Goal: Task Accomplishment & Management: Manage account settings

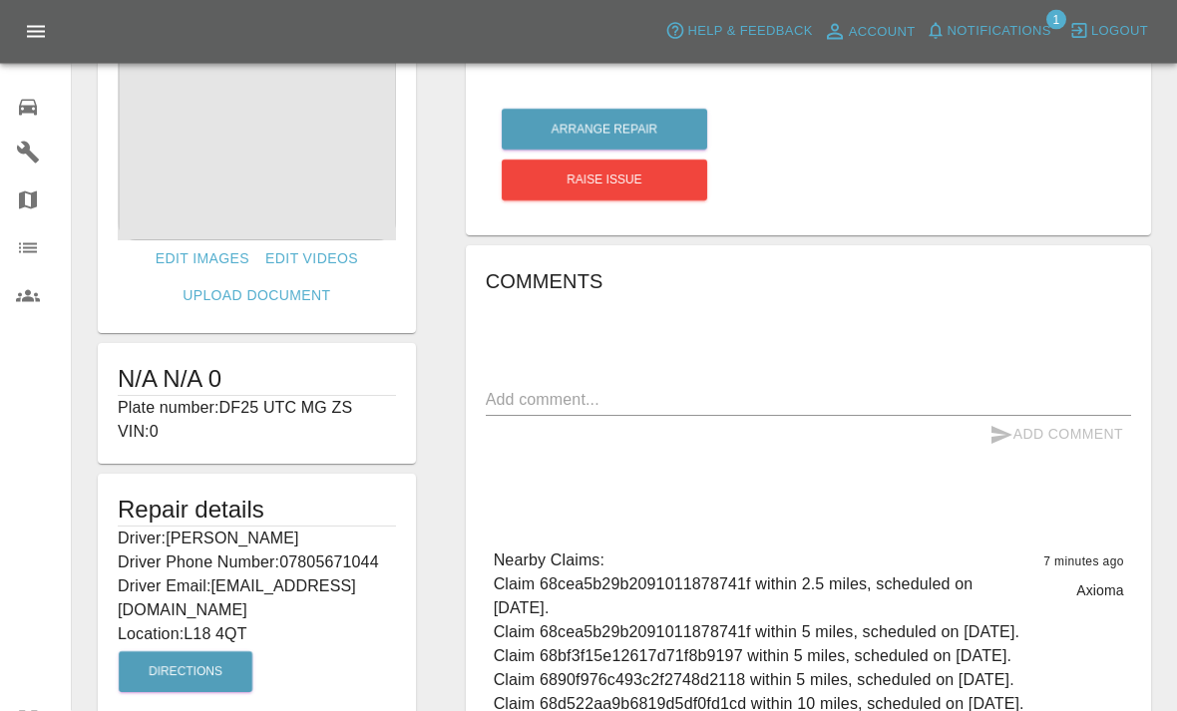
scroll to position [107, 0]
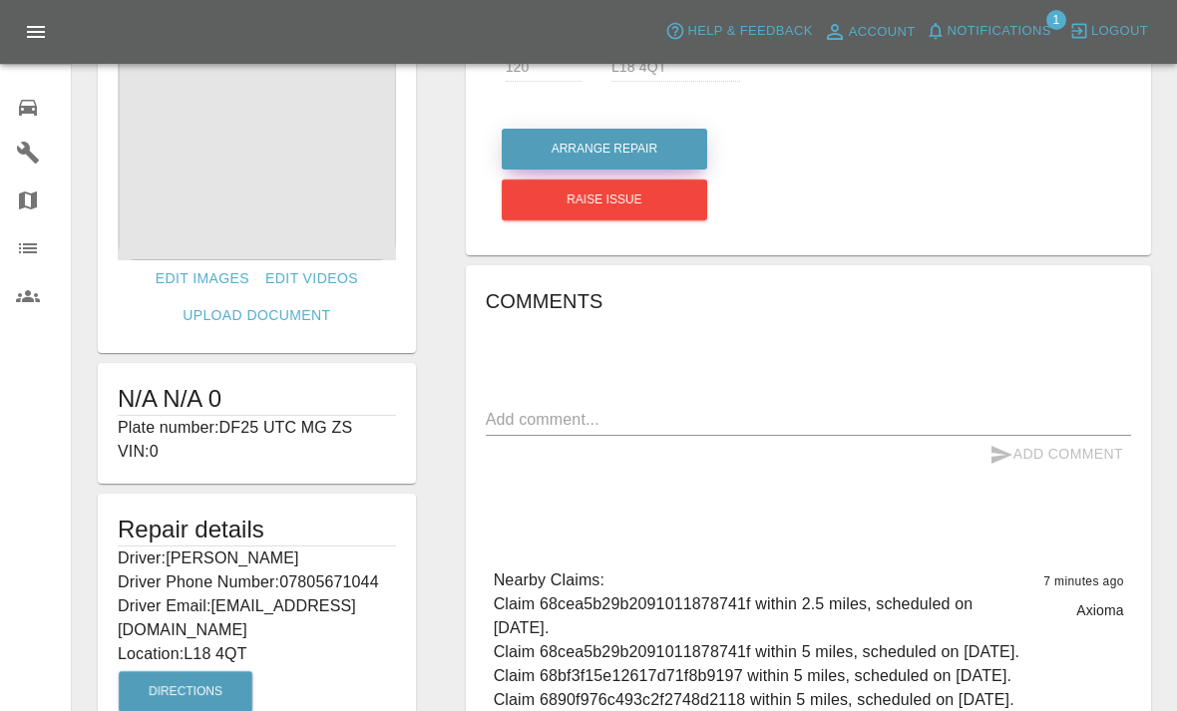
click at [639, 152] on button "Arrange Repair" at bounding box center [604, 149] width 205 height 41
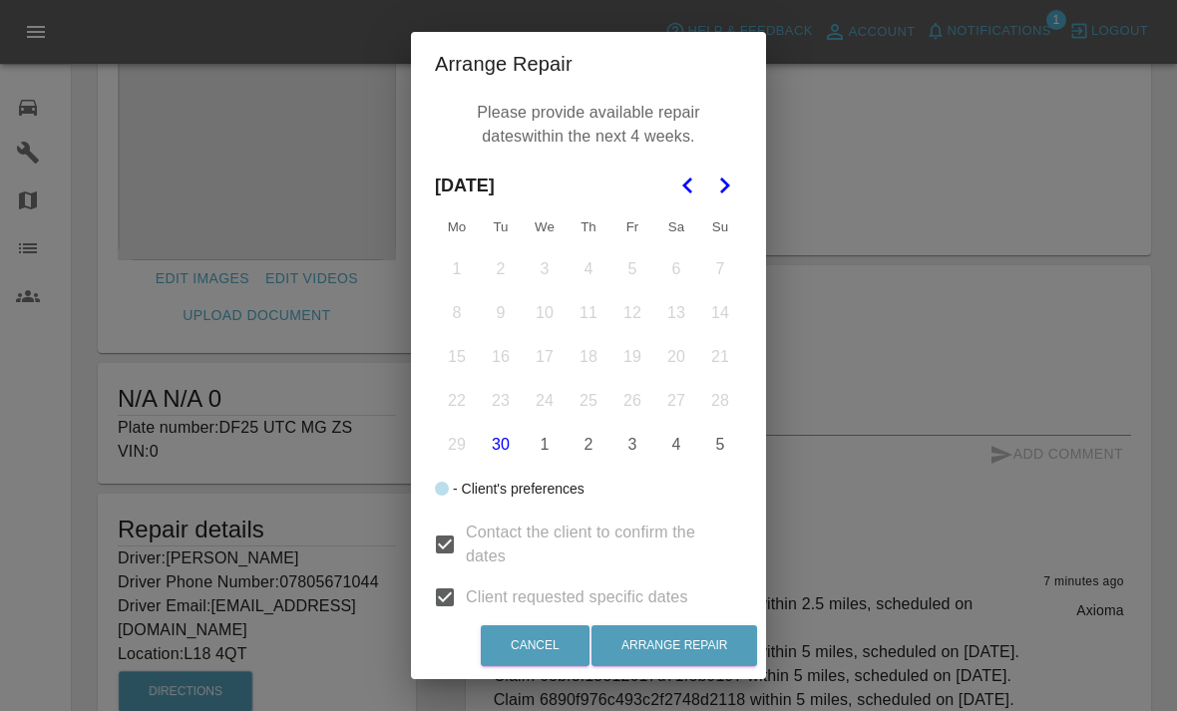
click at [733, 197] on icon "Go to the Next Month" at bounding box center [724, 186] width 24 height 24
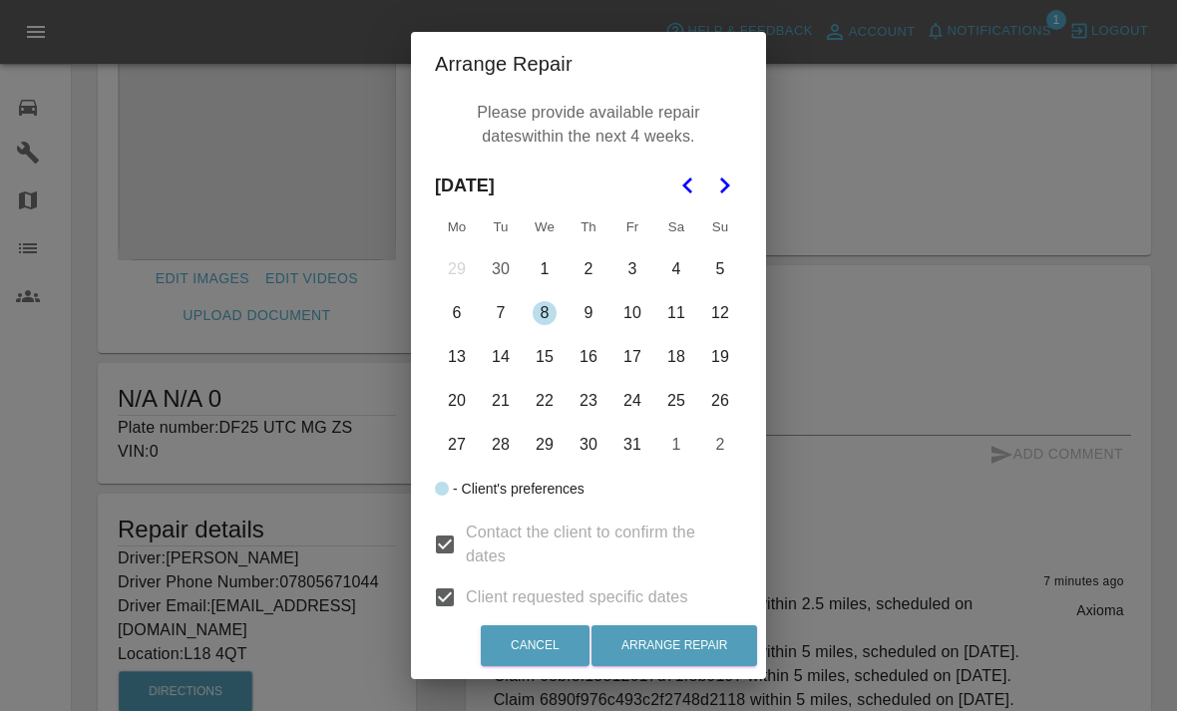
click at [509, 322] on button "7" at bounding box center [501, 313] width 42 height 42
click at [547, 330] on button "8" at bounding box center [545, 313] width 42 height 42
click at [550, 318] on button "8" at bounding box center [545, 313] width 42 height 42
click at [602, 327] on button "9" at bounding box center [588, 313] width 42 height 42
click at [463, 372] on button "13" at bounding box center [457, 357] width 42 height 42
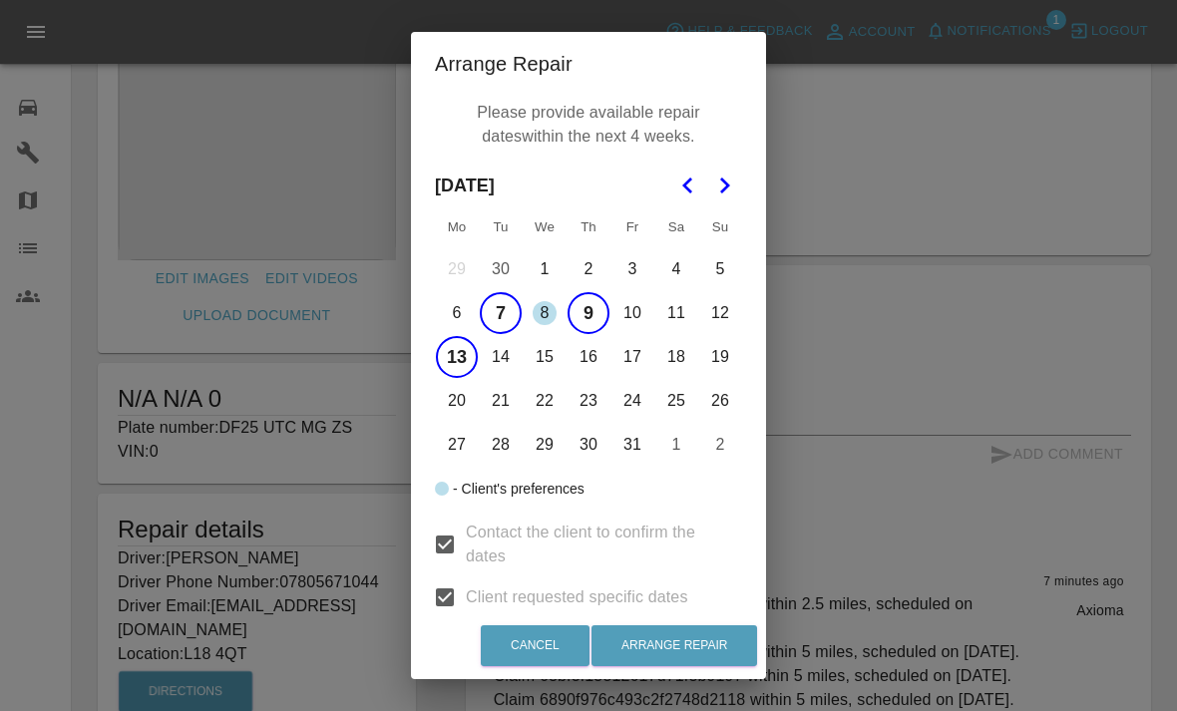
click at [508, 372] on button "14" at bounding box center [501, 357] width 42 height 42
click at [550, 375] on button "15" at bounding box center [545, 357] width 42 height 42
click at [593, 378] on button "16" at bounding box center [588, 357] width 42 height 42
click at [632, 373] on button "17" at bounding box center [632, 357] width 42 height 42
click at [687, 373] on button "18" at bounding box center [676, 357] width 42 height 42
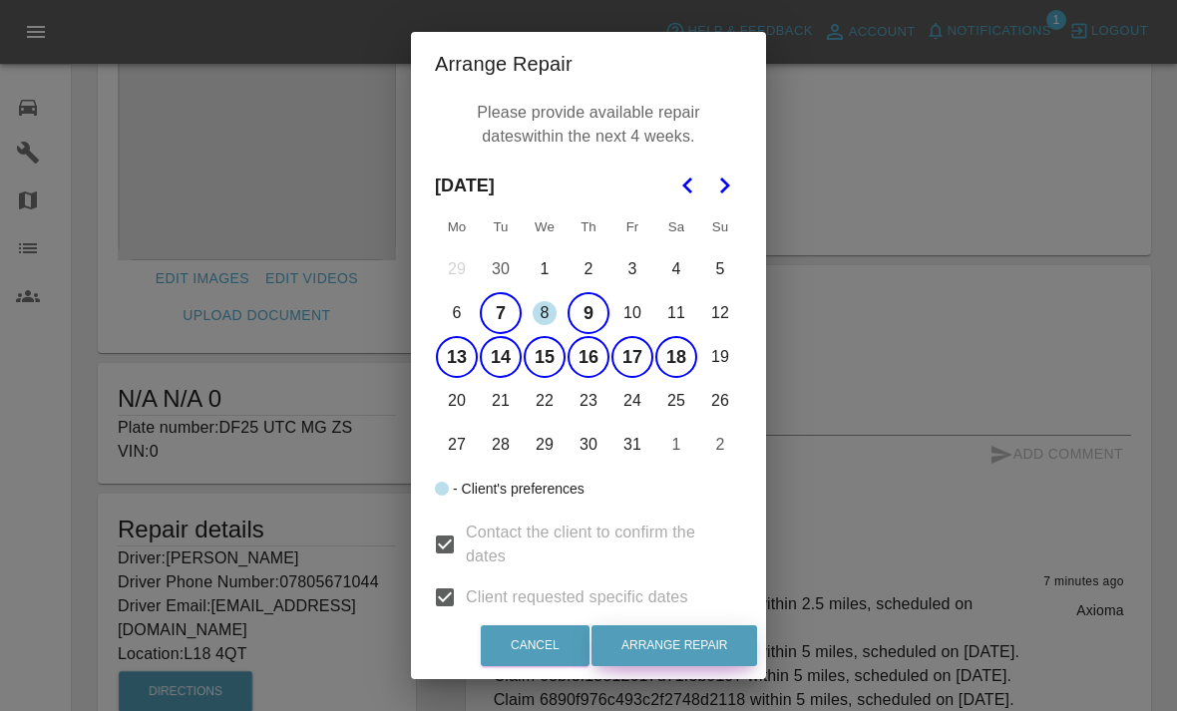
click at [702, 666] on button "Arrange Repair" at bounding box center [674, 645] width 166 height 41
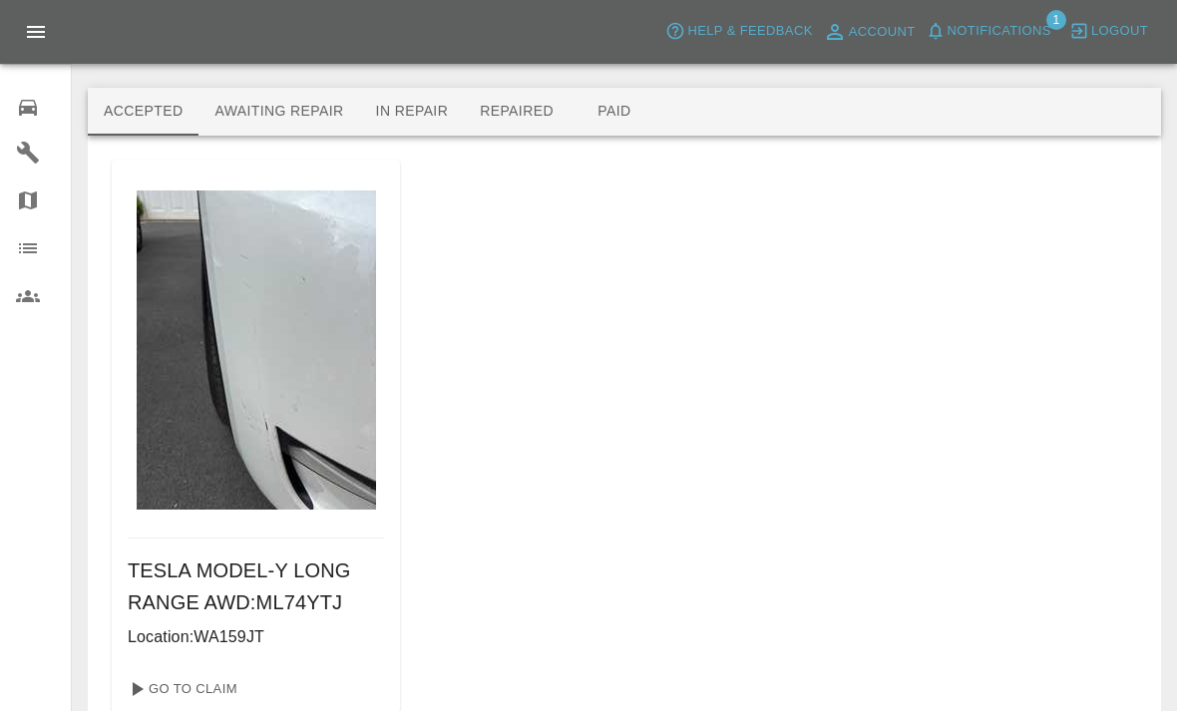
click at [291, 110] on button "Awaiting Repair" at bounding box center [278, 112] width 161 height 48
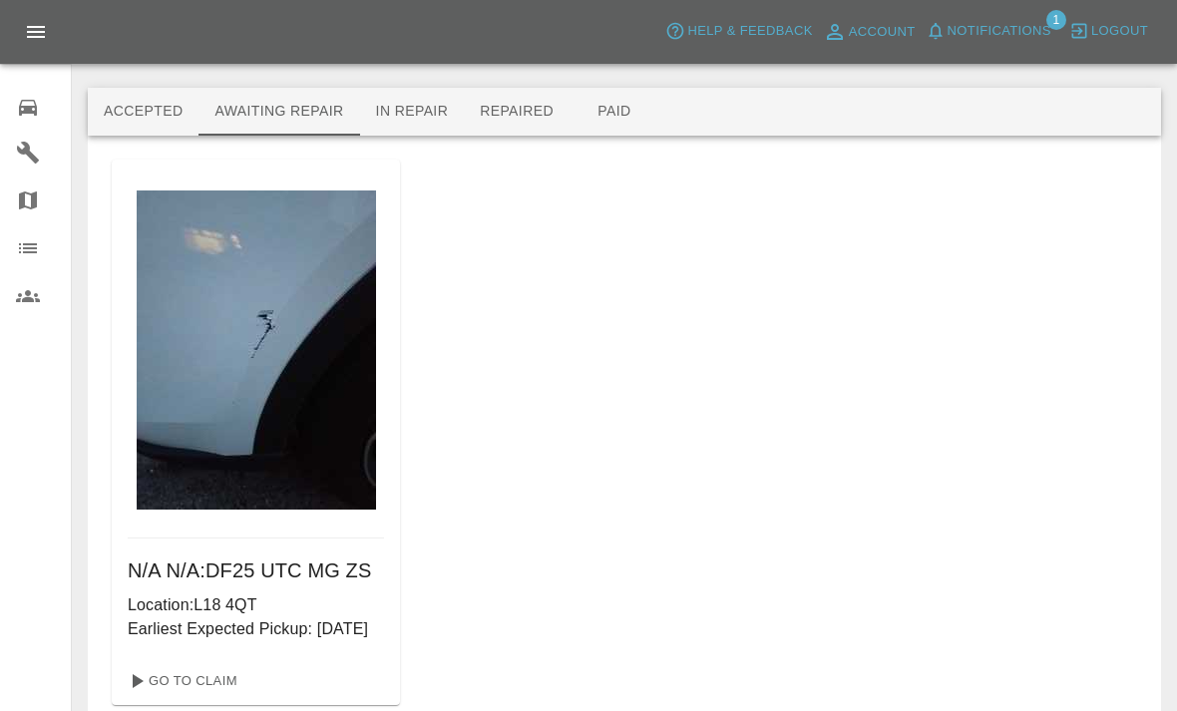
click at [504, 301] on div "N/A N/A : DF25 UTC MG ZS Location: L18 4QT Earliest Expected Pickup: [DATE] Go …" at bounding box center [624, 433] width 1025 height 546
click at [441, 93] on button "In Repair" at bounding box center [412, 112] width 105 height 48
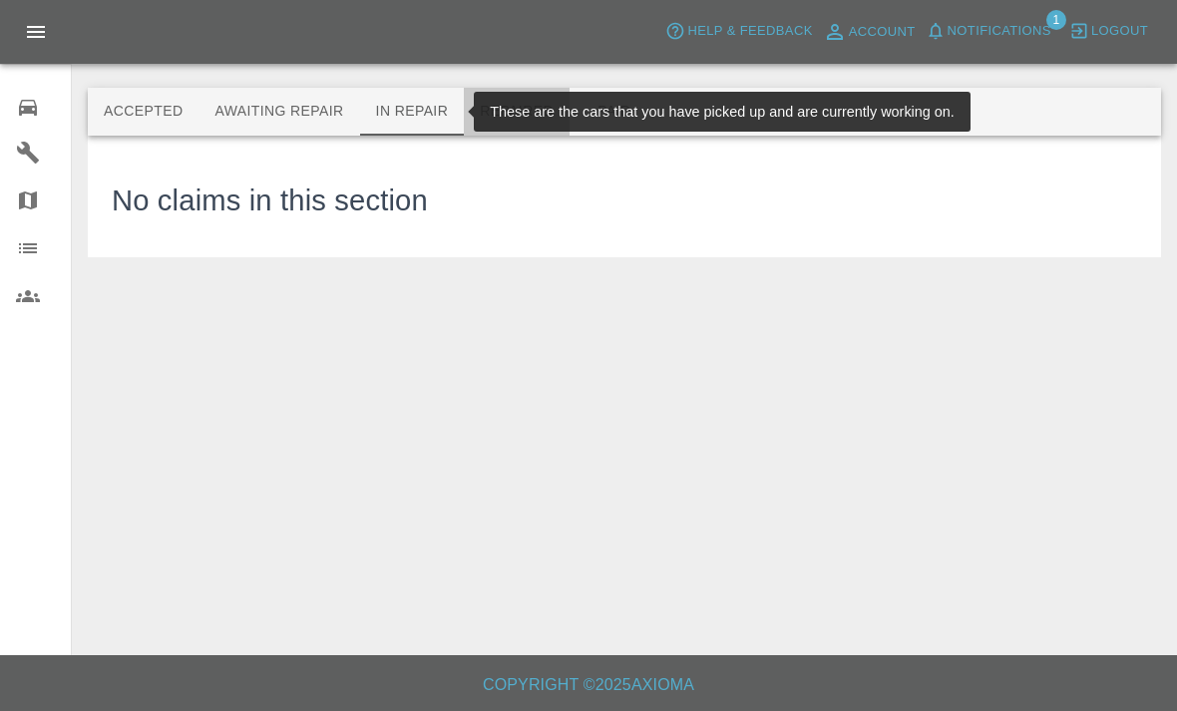
click at [533, 116] on button "Repaired" at bounding box center [517, 112] width 106 height 48
click at [298, 102] on button "Awaiting Repair" at bounding box center [278, 112] width 161 height 48
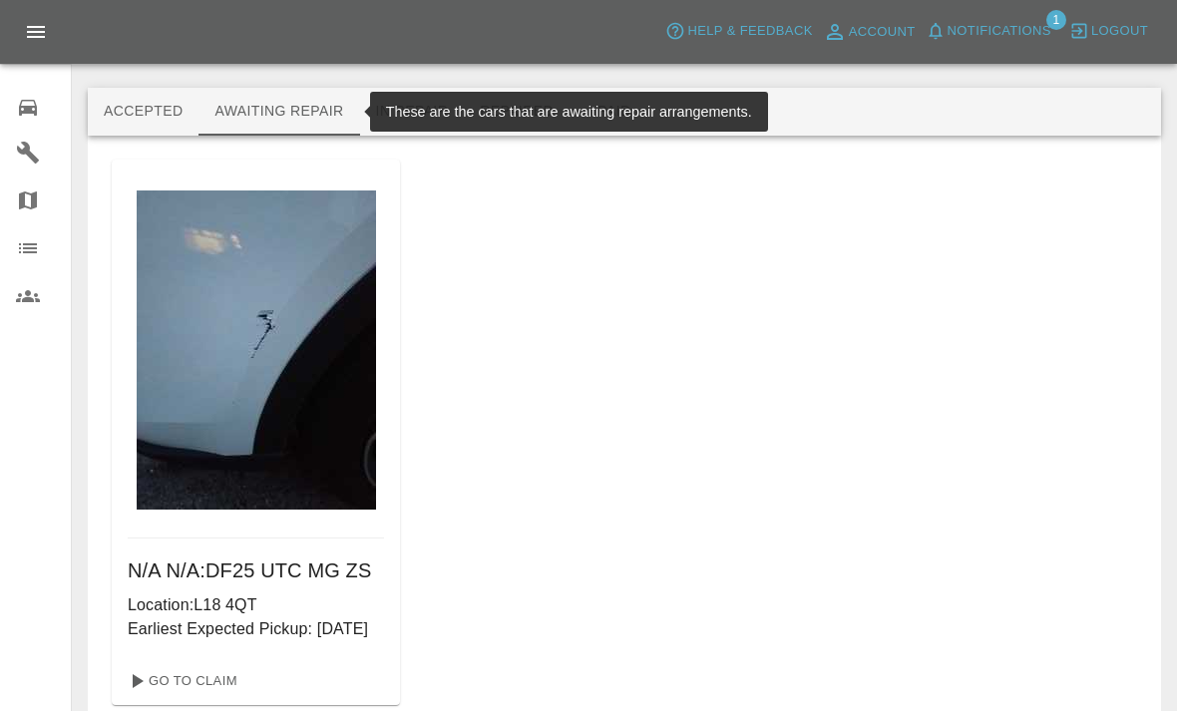
click at [158, 115] on button "Accepted" at bounding box center [143, 112] width 111 height 48
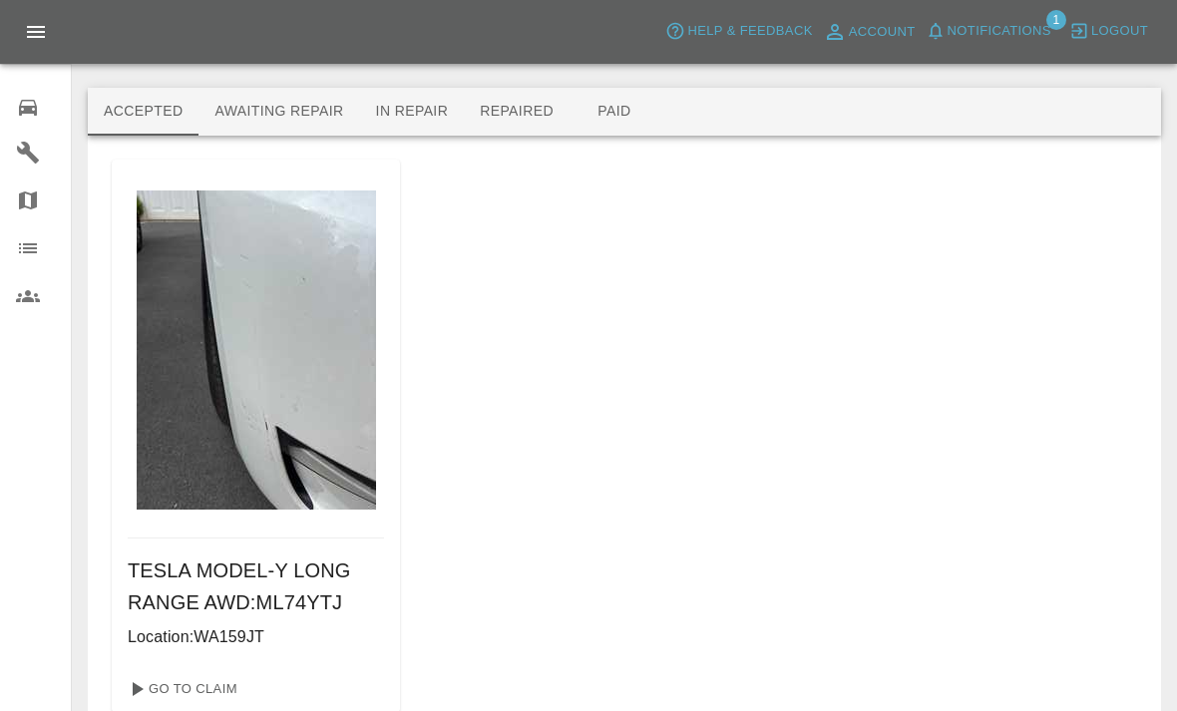
click at [298, 508] on img at bounding box center [256, 349] width 239 height 319
click at [293, 444] on img at bounding box center [256, 349] width 239 height 319
click at [217, 687] on link "Go To Claim" at bounding box center [181, 689] width 123 height 32
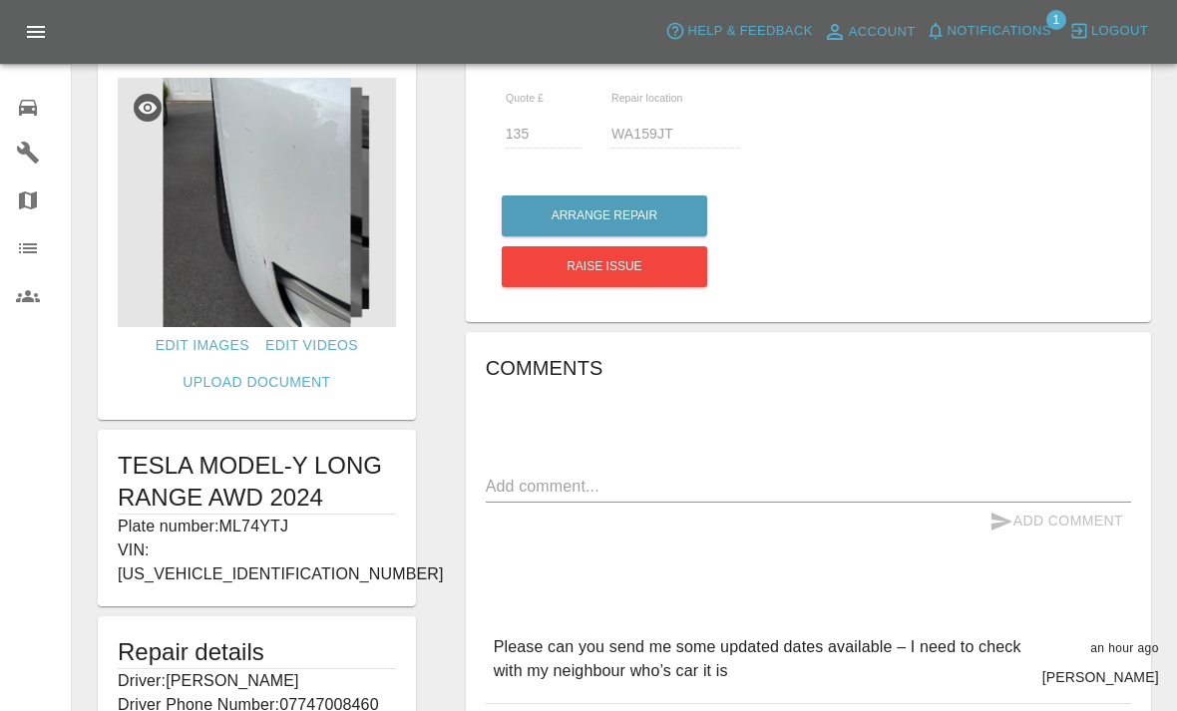
scroll to position [41, 0]
click at [672, 204] on button "Arrange Repair" at bounding box center [604, 214] width 205 height 41
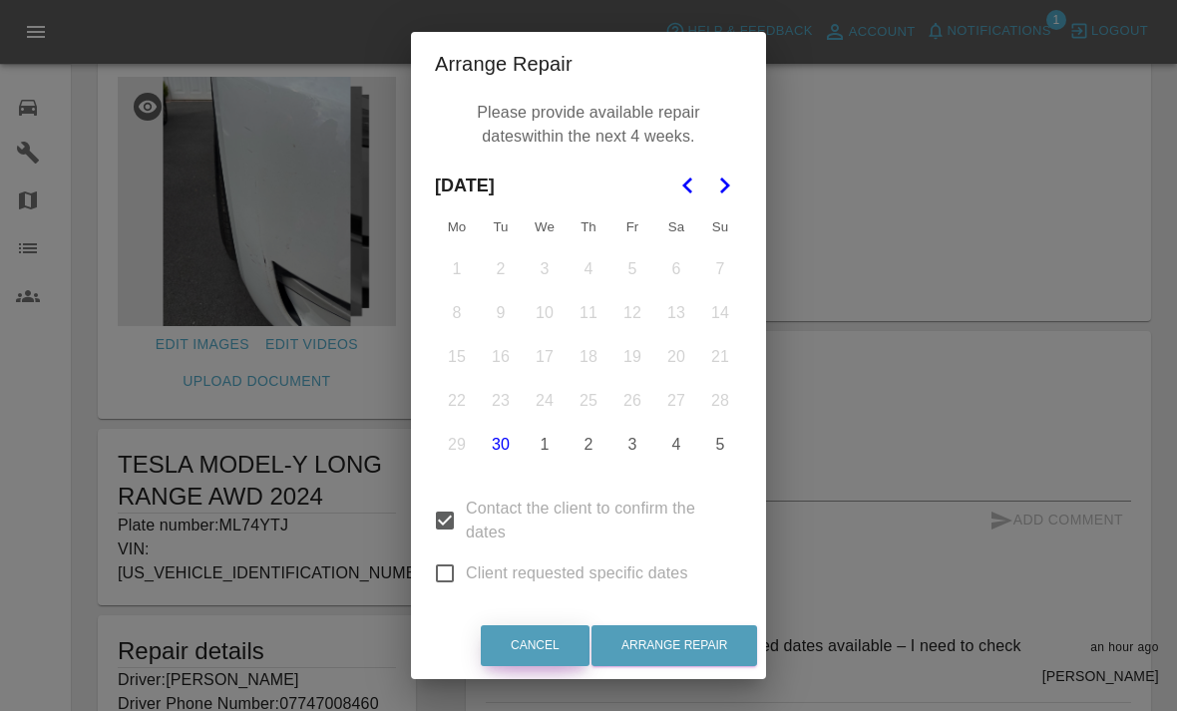
click at [549, 660] on button "Cancel" at bounding box center [535, 645] width 109 height 41
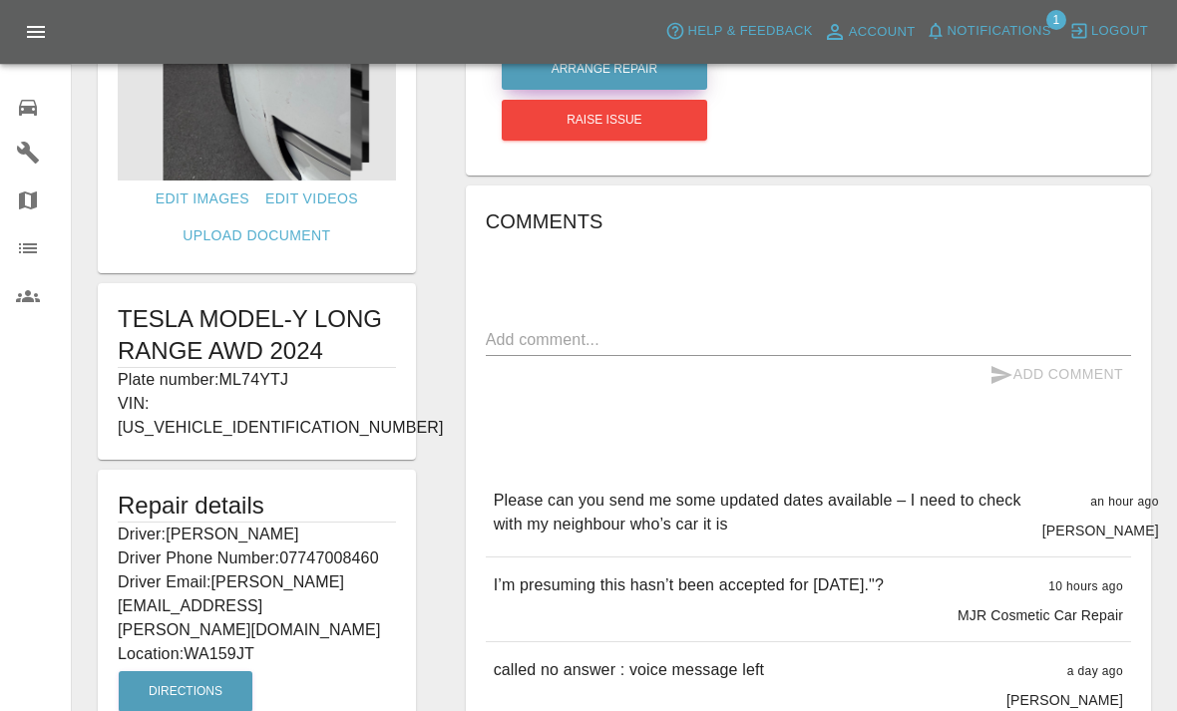
scroll to position [185, 0]
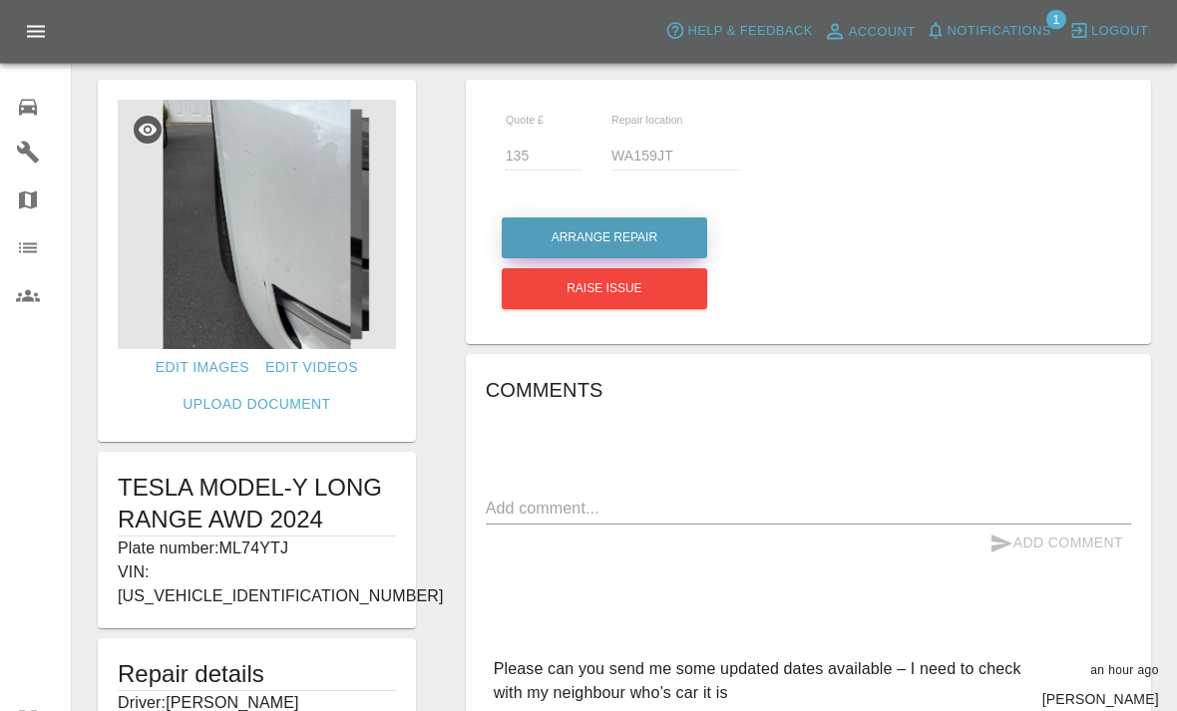
click at [662, 233] on button "Arrange Repair" at bounding box center [604, 238] width 205 height 41
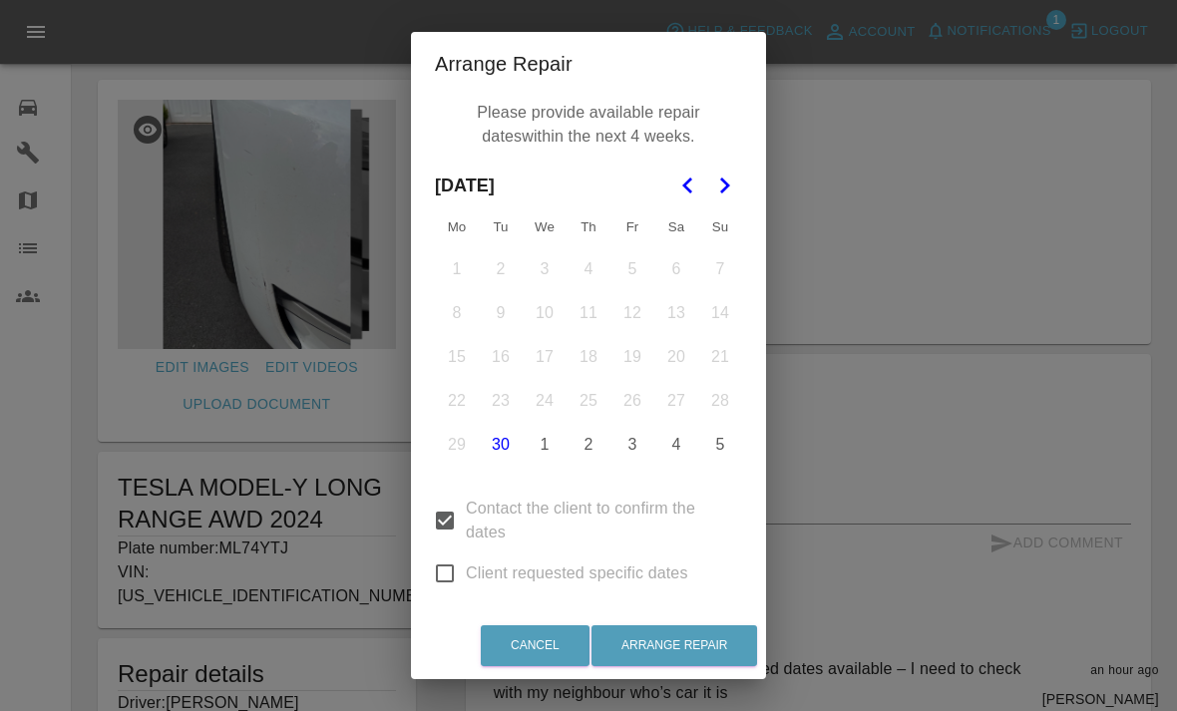
click at [736, 186] on button "Go to the Next Month" at bounding box center [724, 186] width 36 height 36
click at [514, 313] on button "7" at bounding box center [501, 313] width 42 height 42
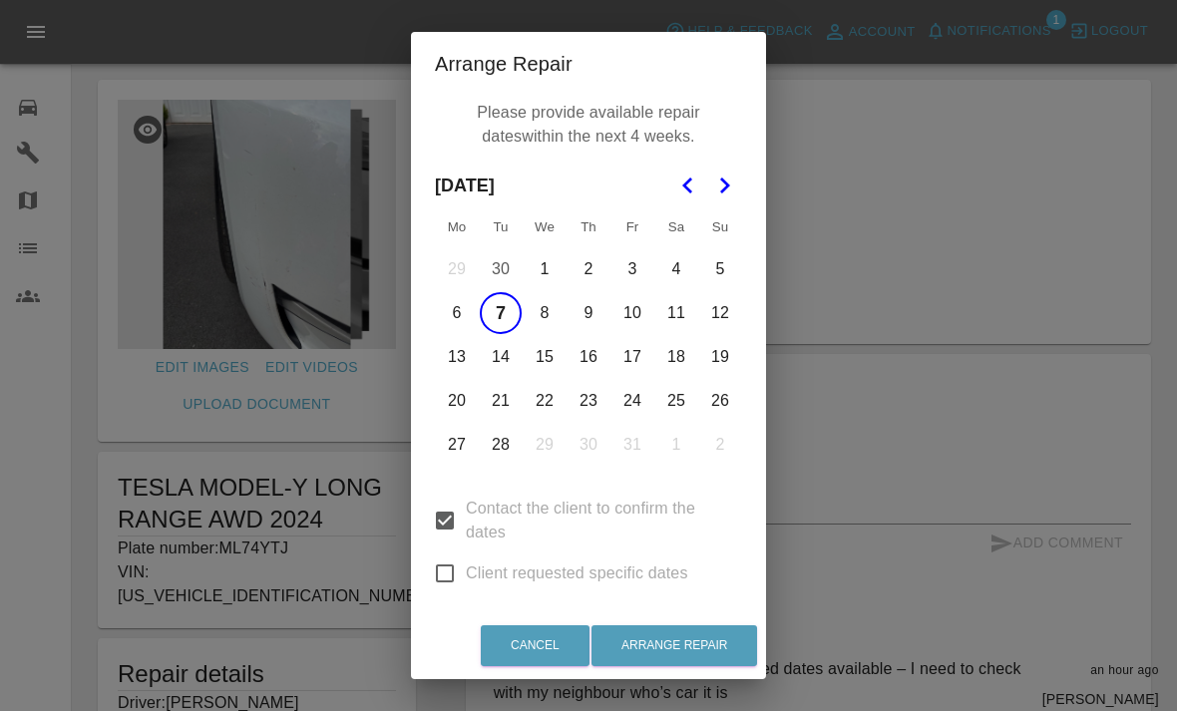
click at [589, 315] on button "9" at bounding box center [588, 313] width 42 height 42
click at [460, 354] on button "13" at bounding box center [457, 357] width 42 height 42
click at [465, 352] on button "13" at bounding box center [457, 357] width 42 height 42
click at [509, 361] on button "14" at bounding box center [501, 357] width 42 height 42
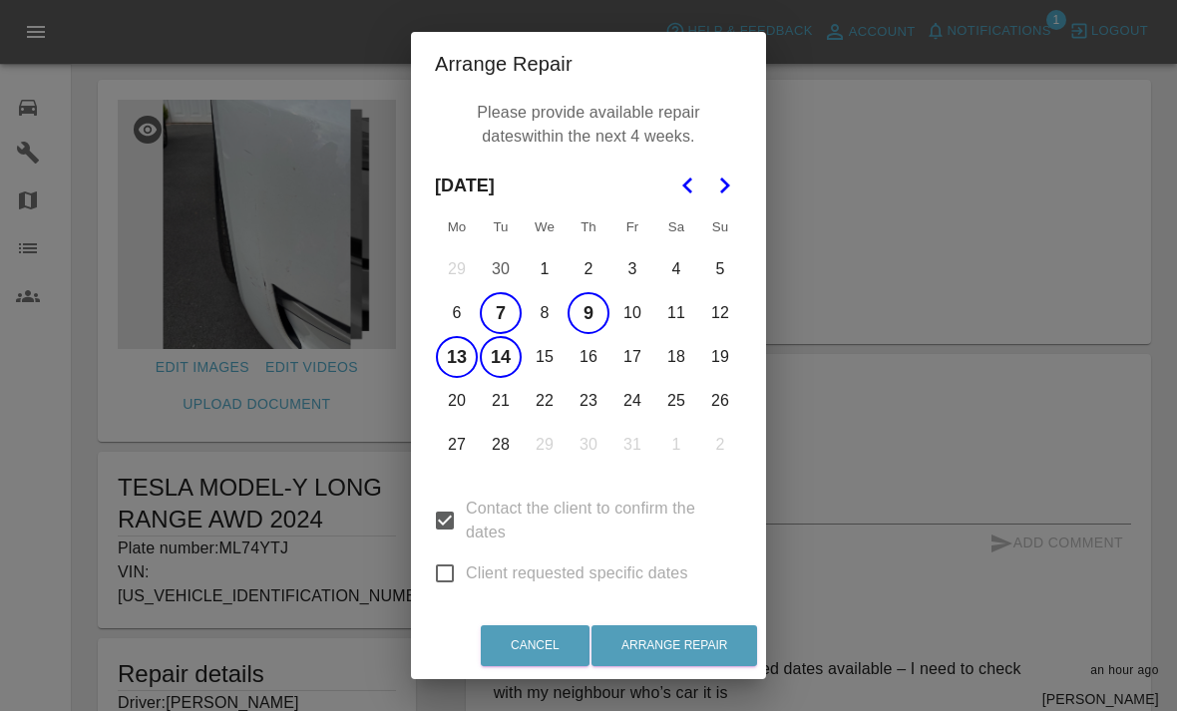
click at [548, 368] on button "15" at bounding box center [545, 357] width 42 height 42
click at [594, 358] on button "16" at bounding box center [588, 357] width 42 height 42
click at [631, 358] on button "17" at bounding box center [632, 357] width 42 height 42
click at [682, 370] on button "18" at bounding box center [676, 357] width 42 height 42
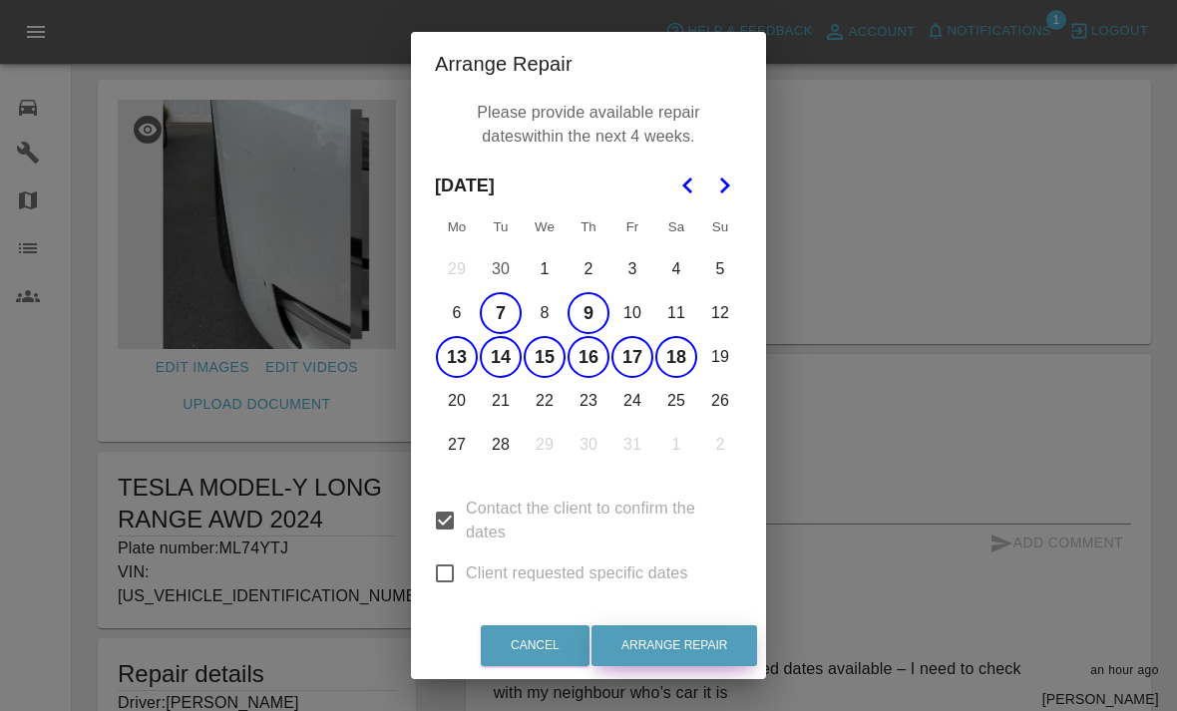
click at [683, 666] on button "Arrange Repair" at bounding box center [674, 645] width 166 height 41
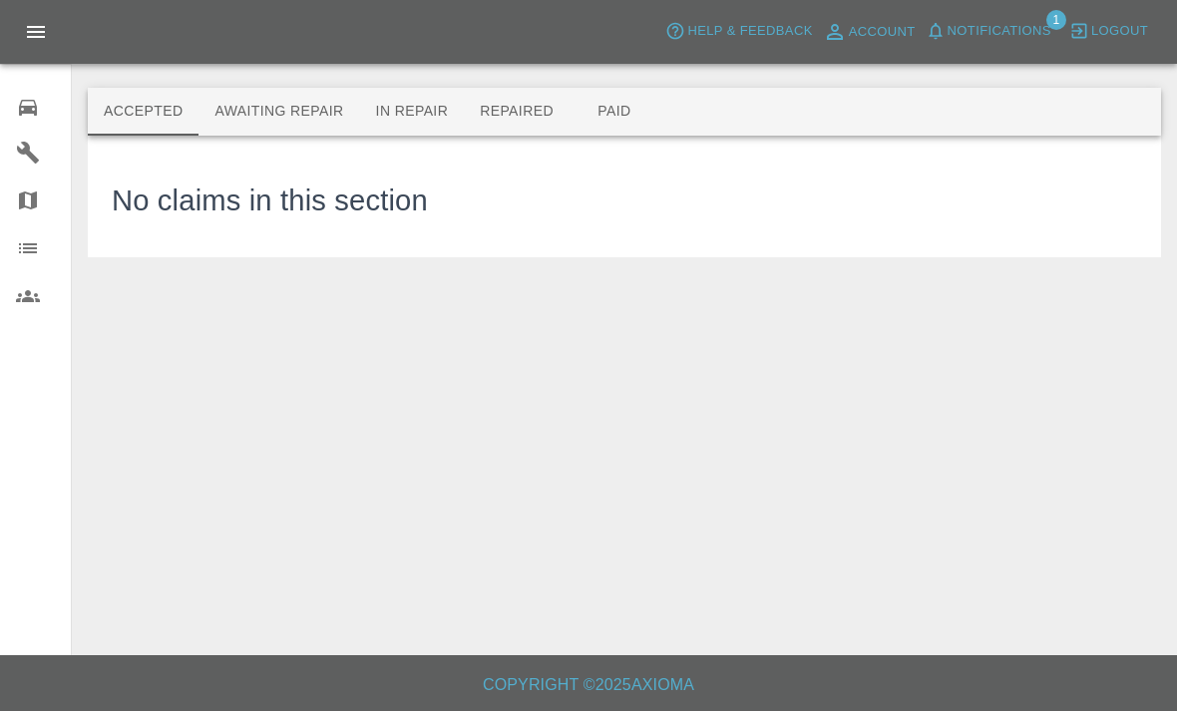
click at [515, 293] on main "Accepted Awaiting Repair In Repair Repaired Paid No claims in this section" at bounding box center [588, 327] width 1177 height 655
click at [432, 107] on button "In Repair" at bounding box center [412, 112] width 105 height 48
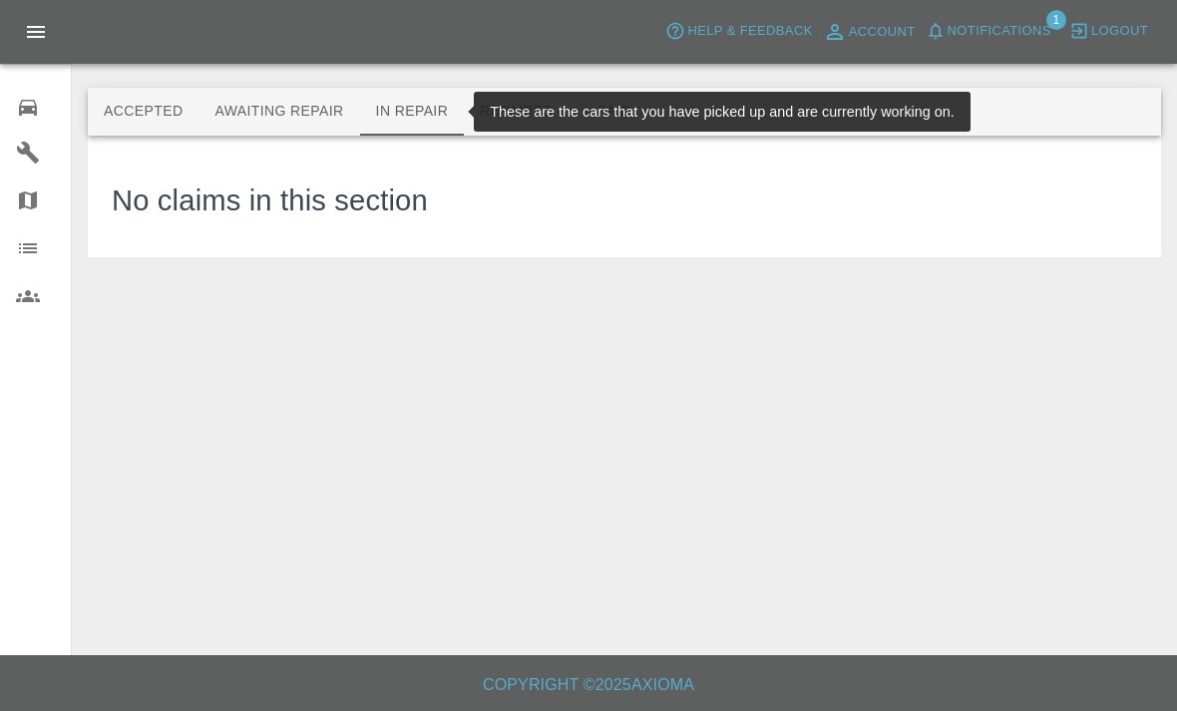
click at [302, 117] on button "Awaiting Repair" at bounding box center [278, 112] width 161 height 48
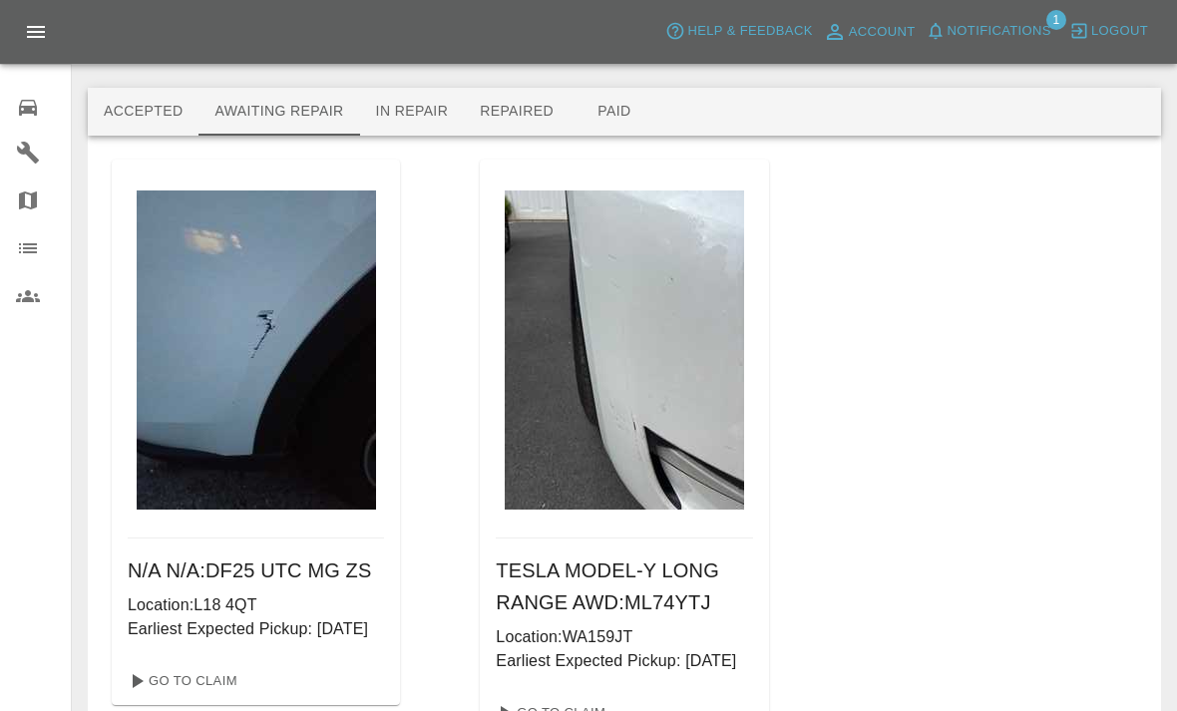
click at [1062, 473] on div "N/A N/A : DF25 UTC MG ZS Location: L18 4QT Earliest Expected Pickup: [DATE] Go …" at bounding box center [624, 448] width 1025 height 577
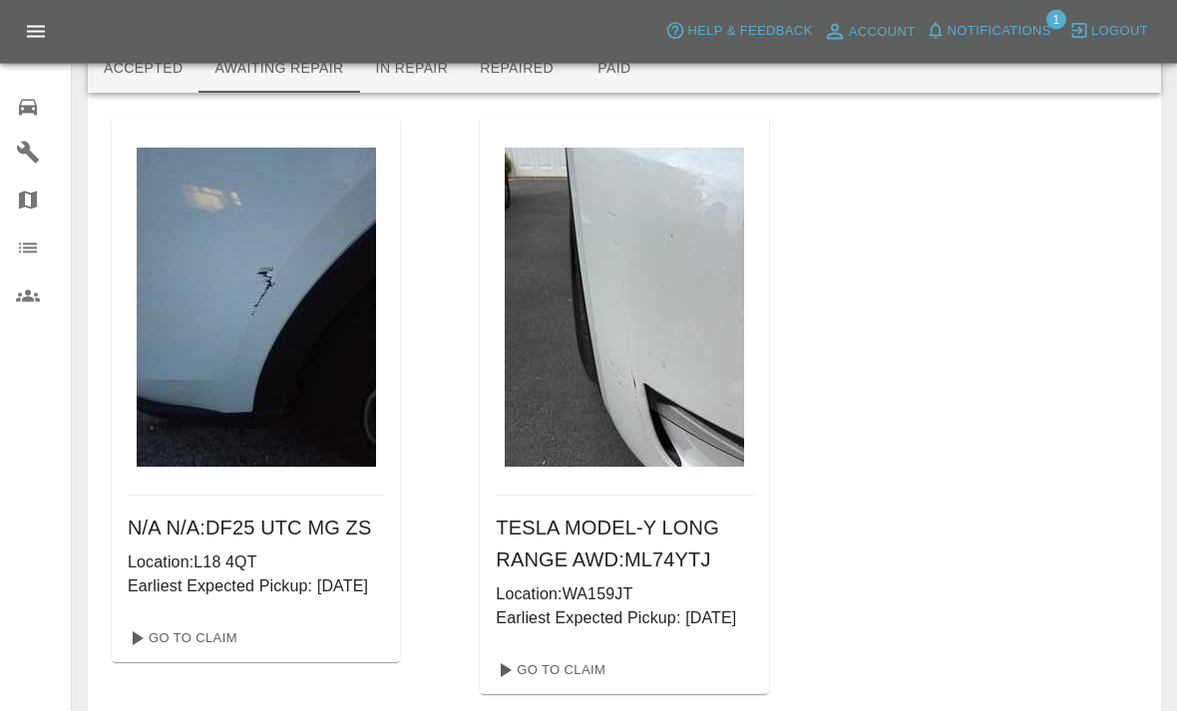
scroll to position [48, 0]
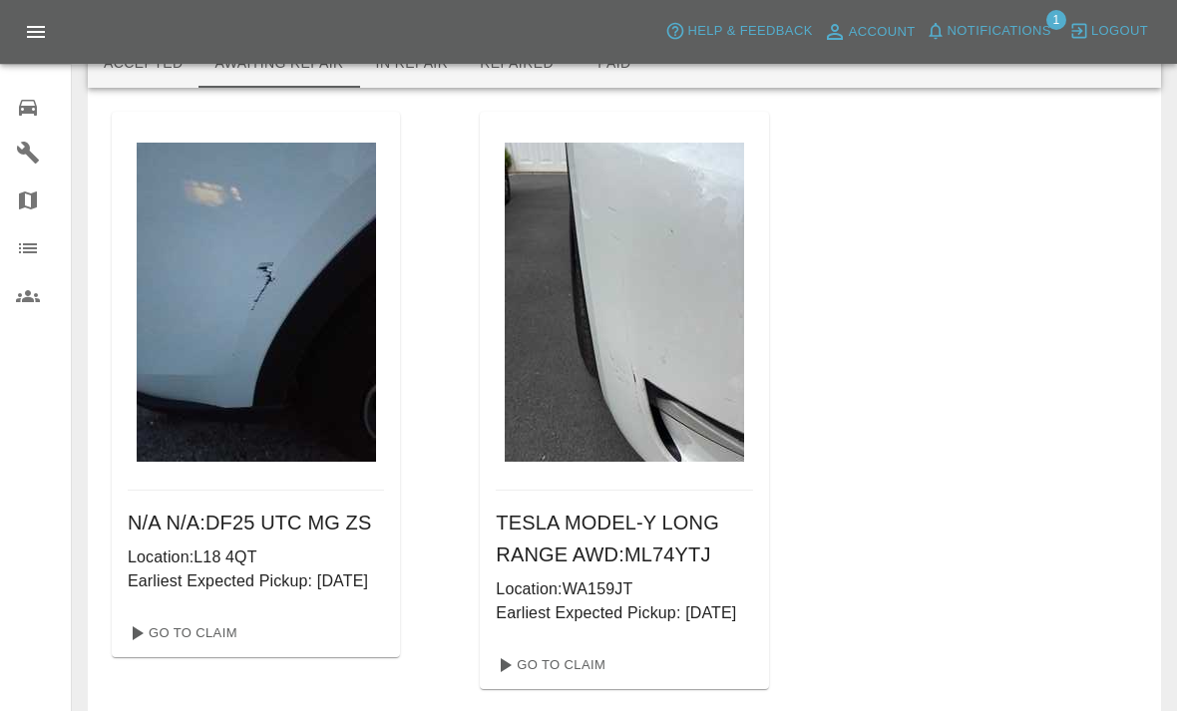
click at [1026, 34] on span "Notifications" at bounding box center [999, 31] width 104 height 23
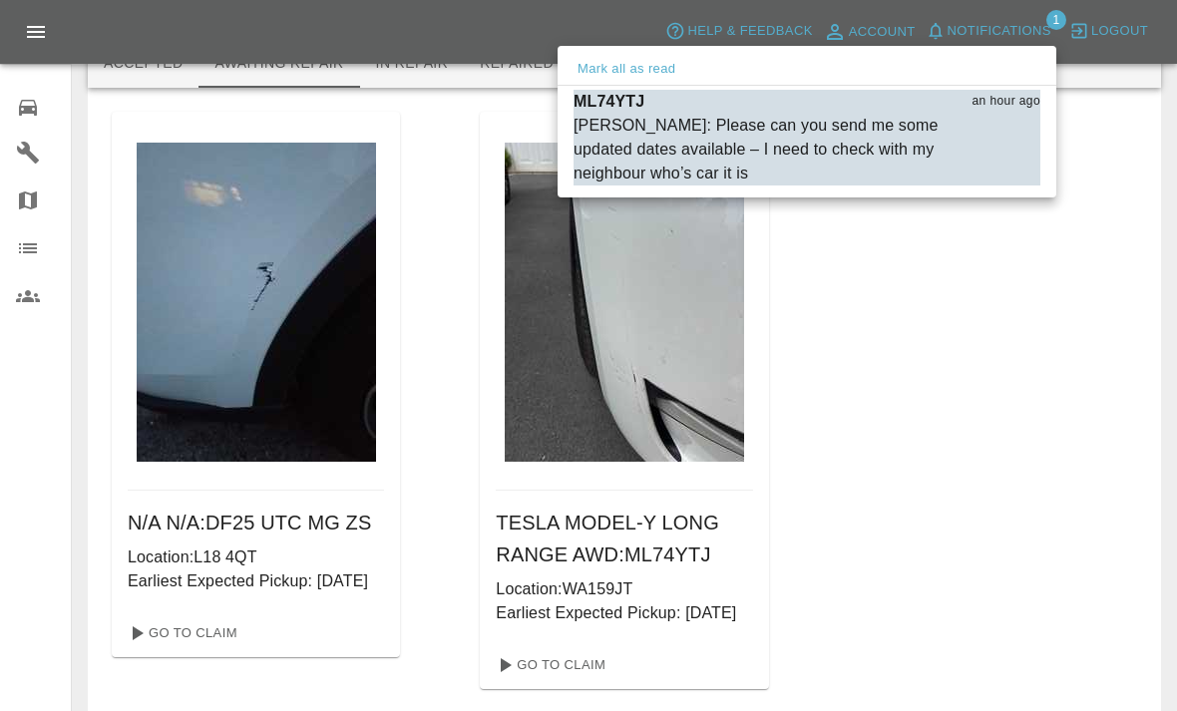
click at [10, 101] on div at bounding box center [588, 355] width 1177 height 711
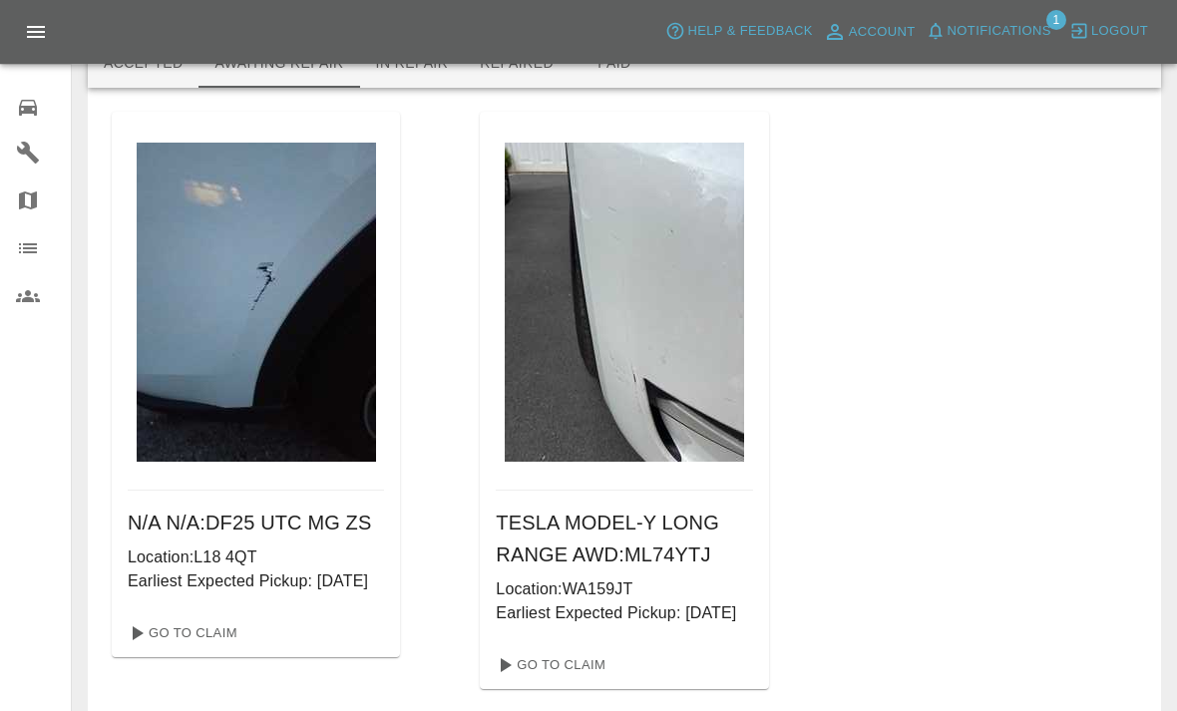
click at [22, 96] on icon at bounding box center [28, 108] width 24 height 24
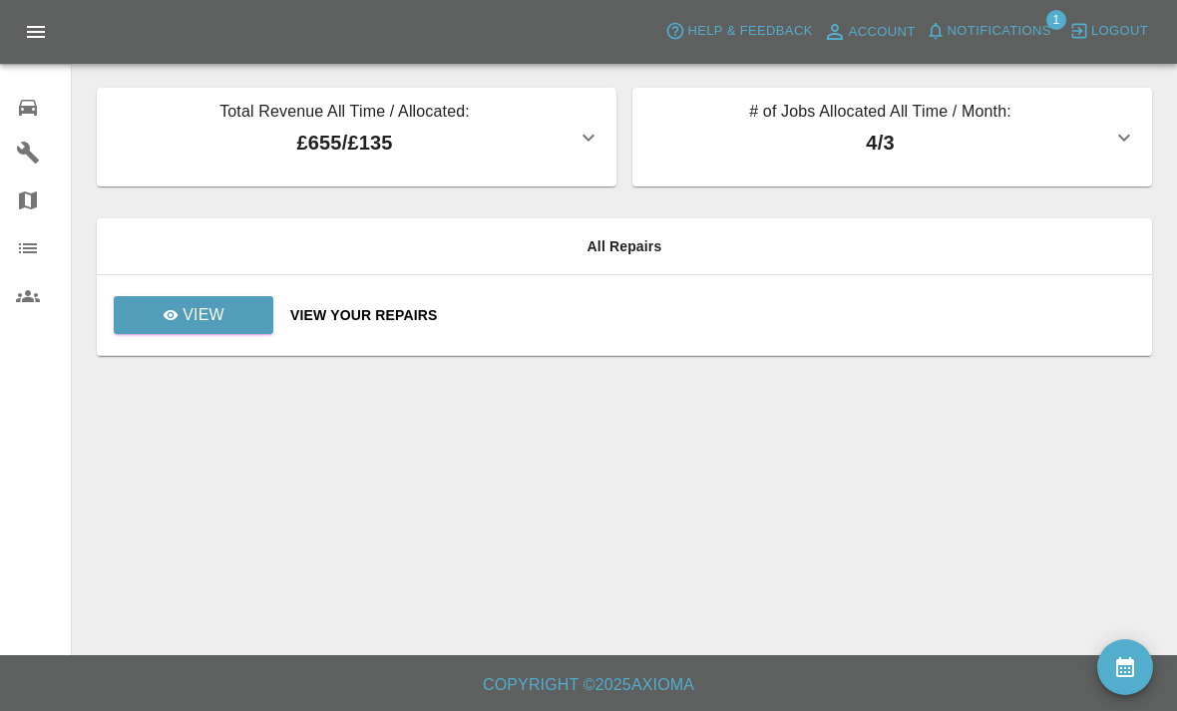
click at [1115, 122] on button "# of Jobs Allocated All Time / Month: 4 / 3" at bounding box center [892, 137] width 520 height 99
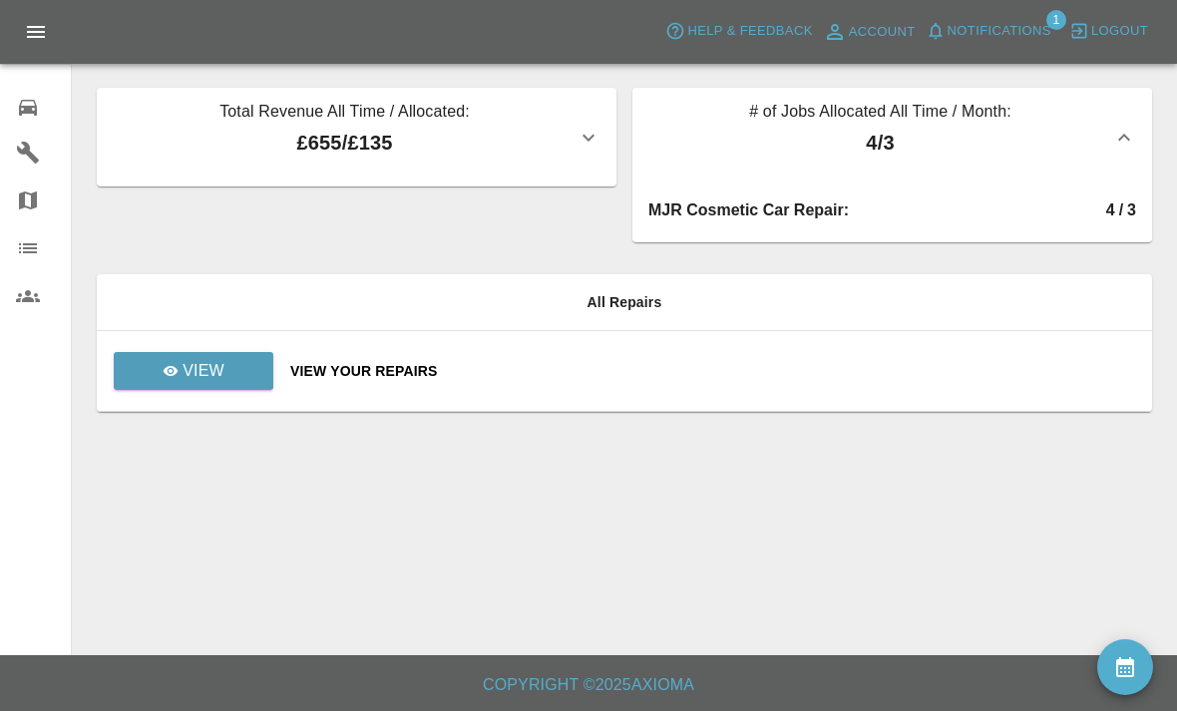
click at [171, 342] on td "View" at bounding box center [186, 371] width 178 height 81
click at [176, 347] on td "View" at bounding box center [186, 371] width 178 height 81
click at [187, 369] on p "View" at bounding box center [204, 371] width 42 height 24
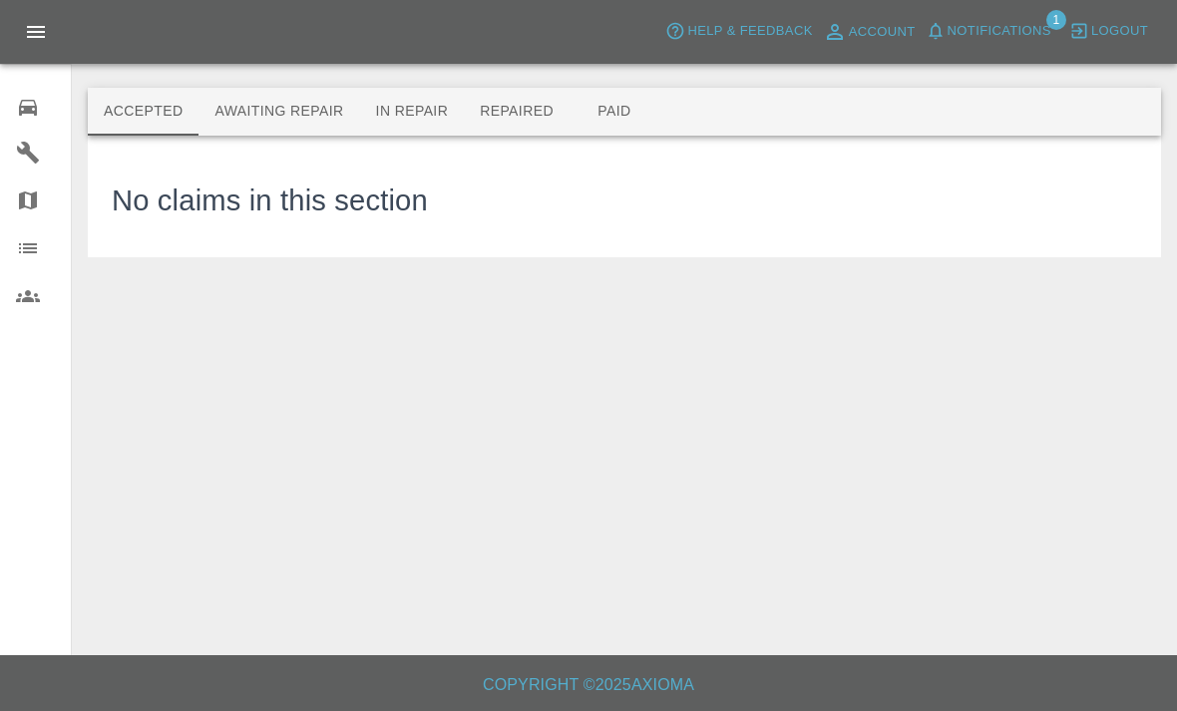
click at [250, 78] on div at bounding box center [624, 56] width 1073 height 64
click at [245, 95] on button "Awaiting Repair" at bounding box center [278, 112] width 161 height 48
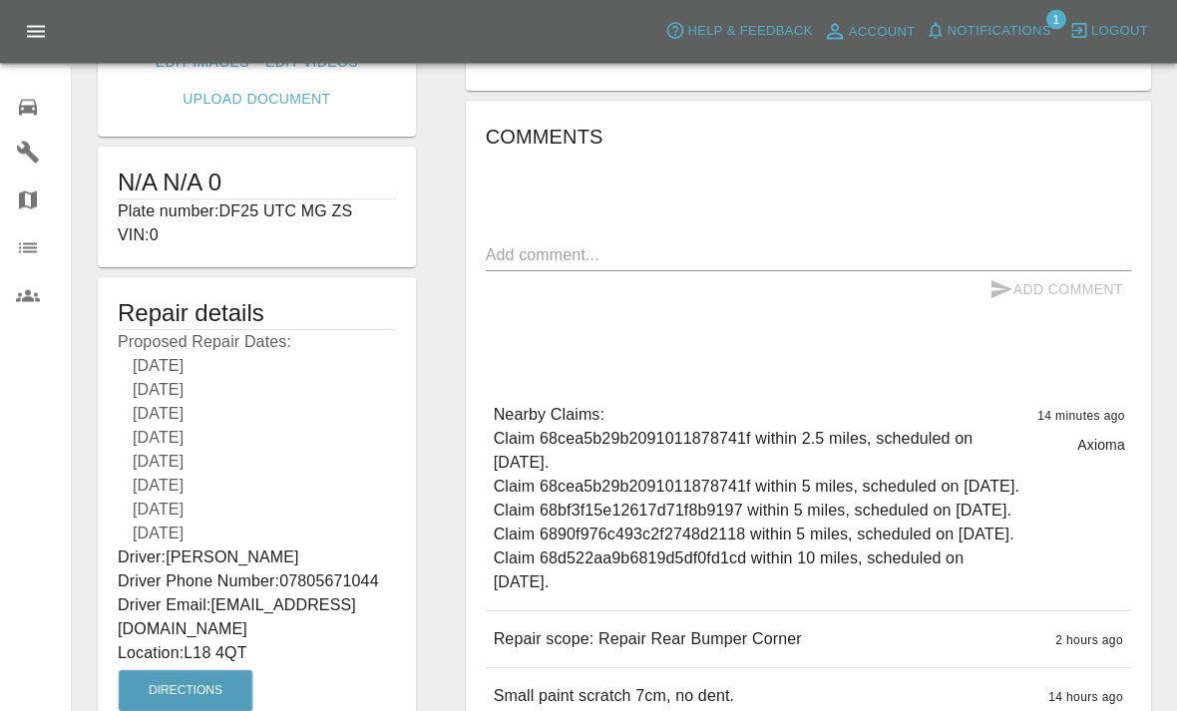
scroll to position [323, 0]
click at [49, 113] on div at bounding box center [44, 105] width 56 height 29
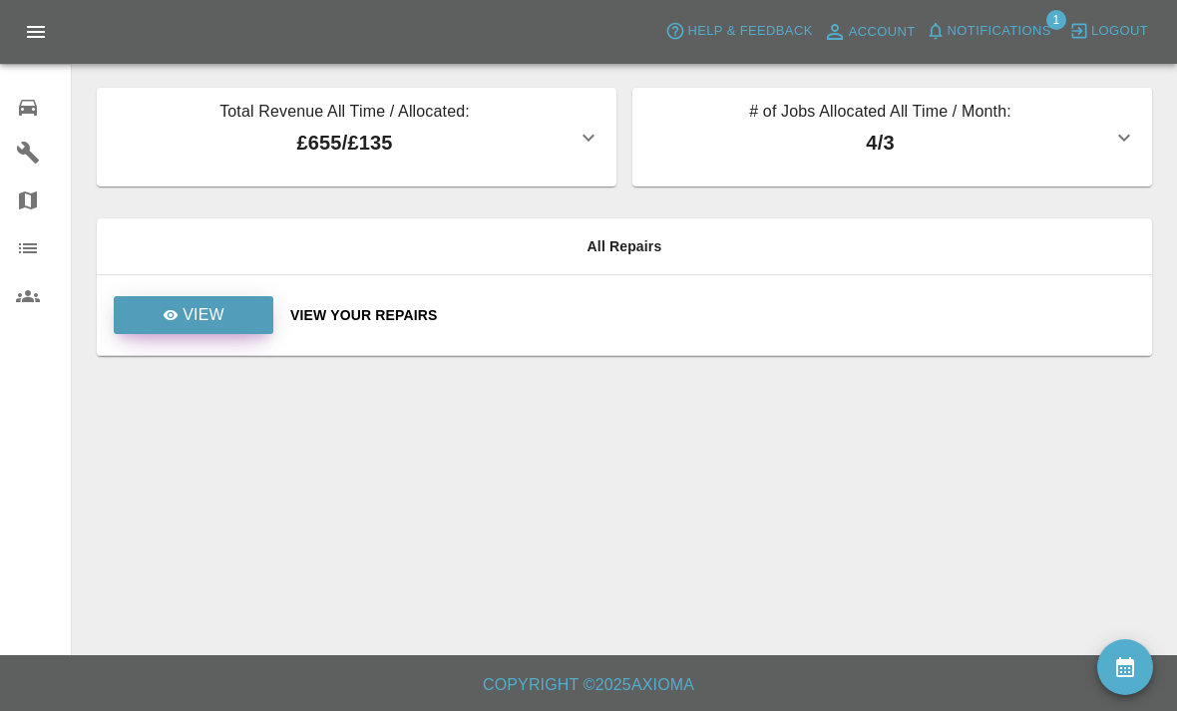
click at [162, 333] on link "View" at bounding box center [194, 315] width 160 height 38
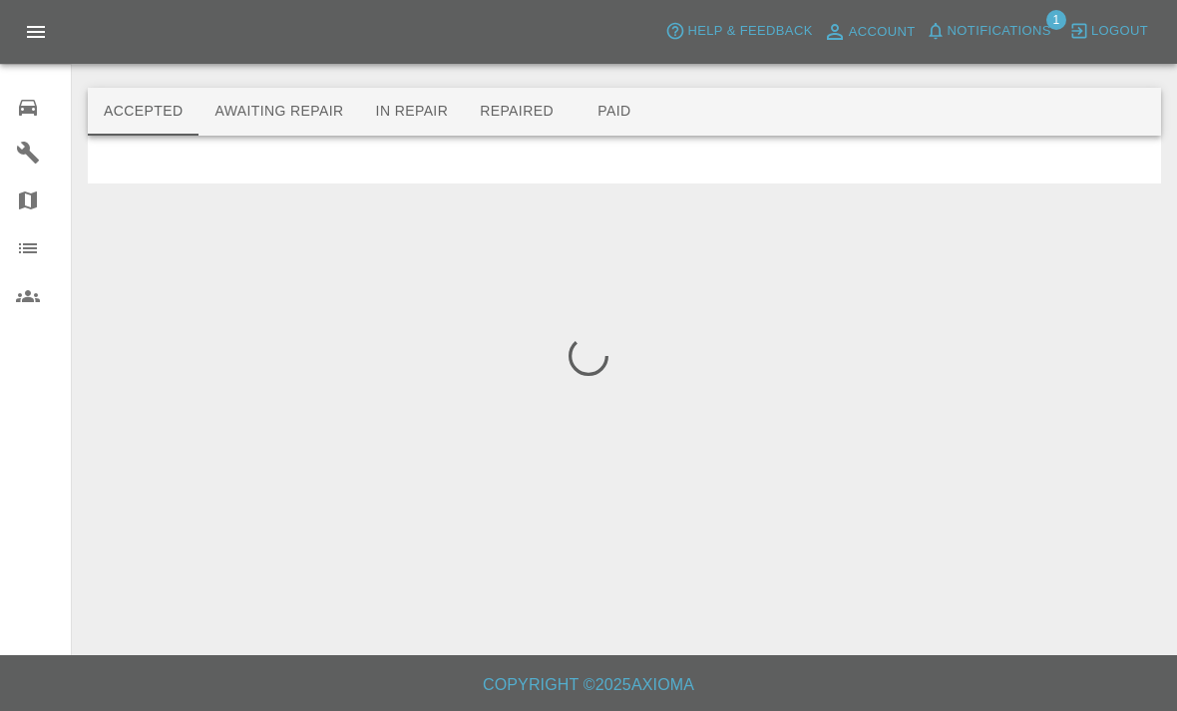
click at [166, 318] on main "Accepted Awaiting Repair In Repair Repaired Paid" at bounding box center [588, 327] width 1177 height 655
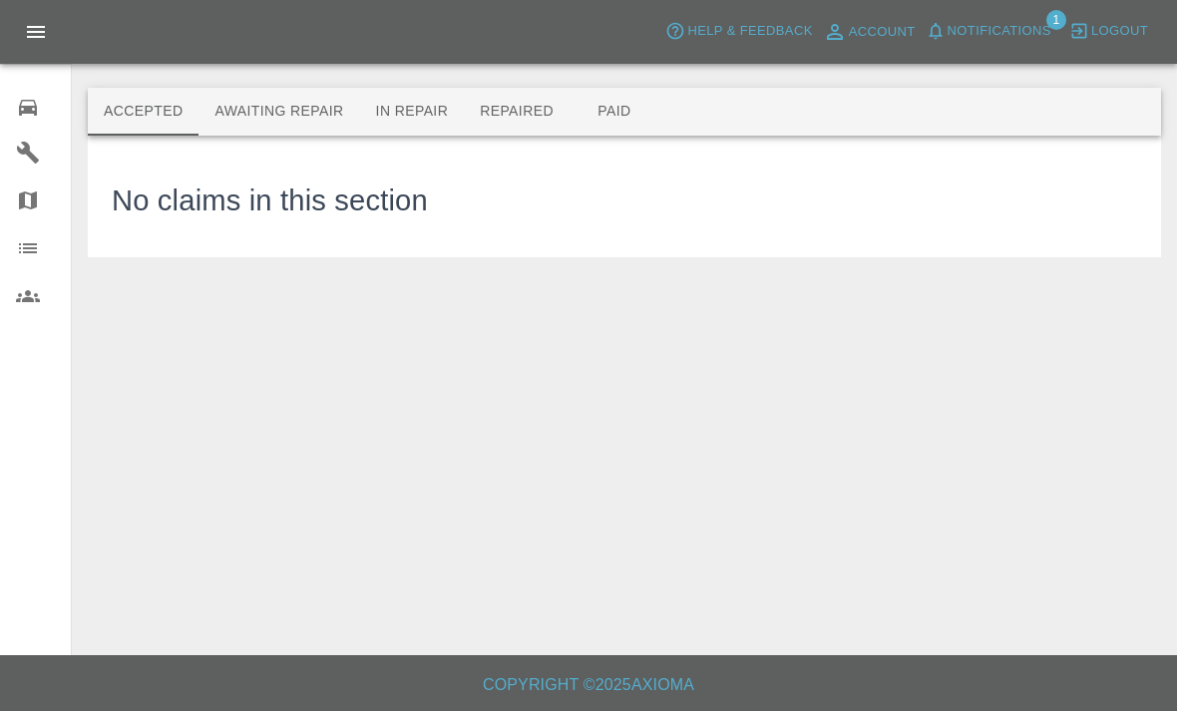
click at [325, 97] on button "Awaiting Repair" at bounding box center [278, 112] width 161 height 48
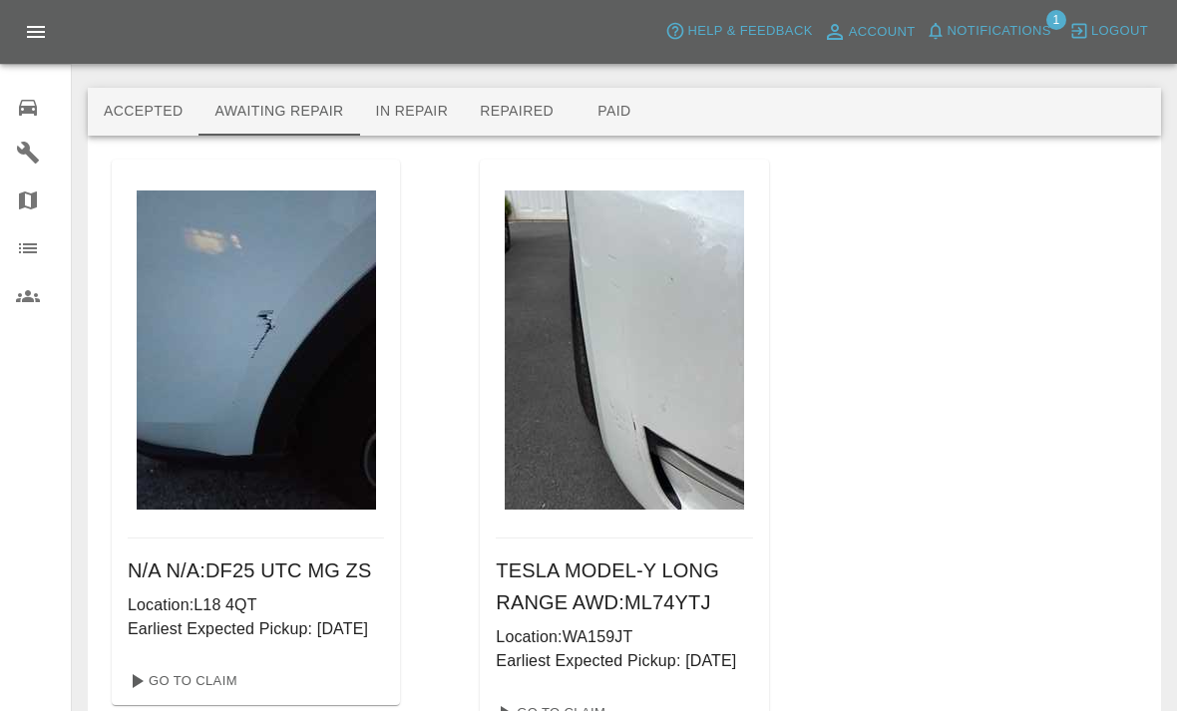
click at [281, 641] on p "Earliest Expected Pickup: 07/10/2025" at bounding box center [256, 629] width 256 height 24
click at [304, 608] on p "Location: L18 4QT" at bounding box center [256, 605] width 256 height 24
click at [201, 697] on link "Go To Claim" at bounding box center [181, 681] width 123 height 32
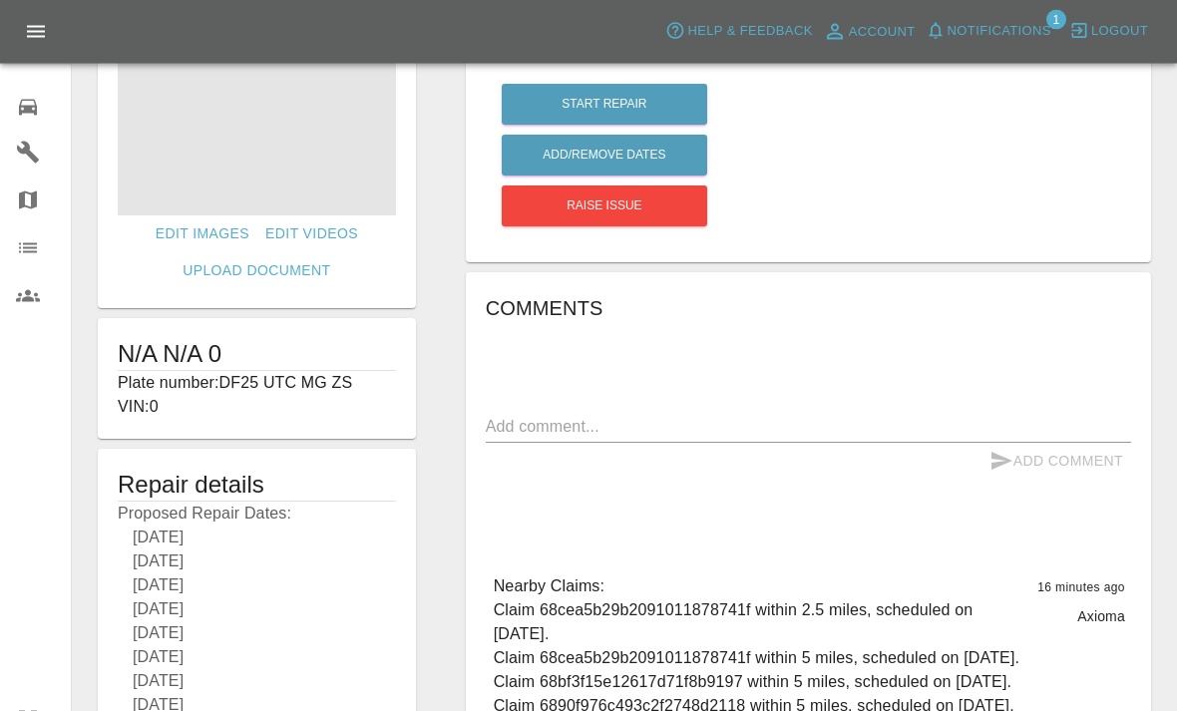
scroll to position [150, 0]
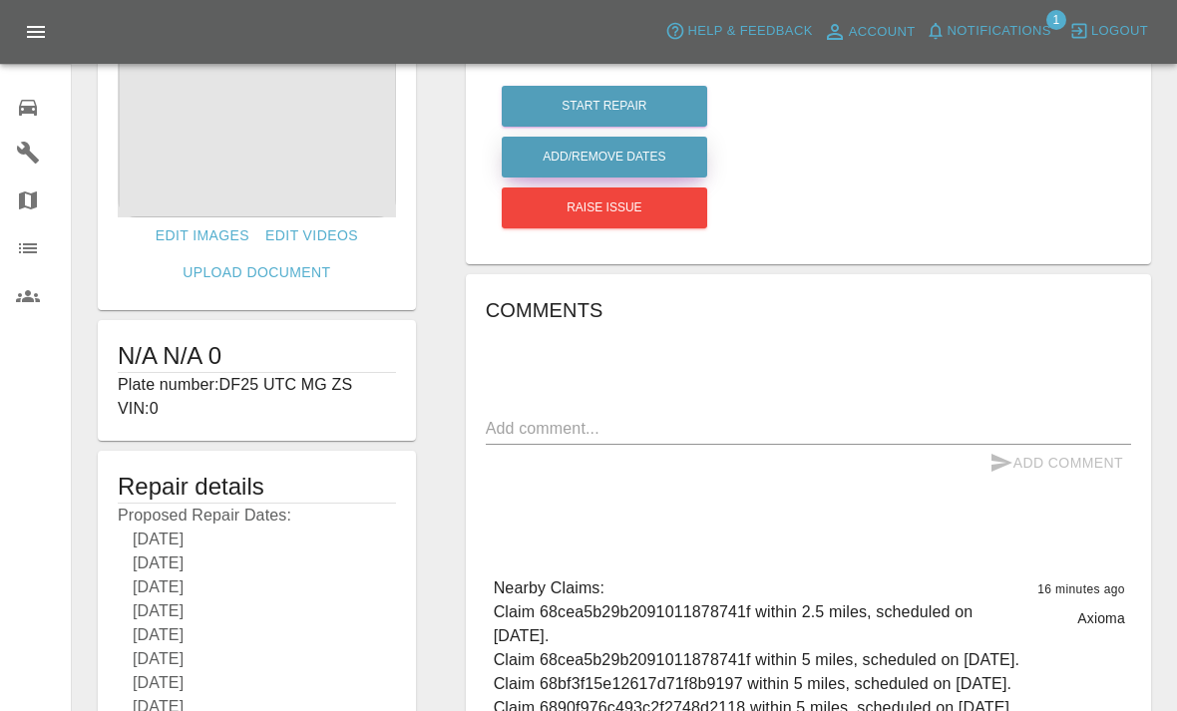
click at [672, 169] on button "Add/Remove Dates" at bounding box center [604, 157] width 205 height 41
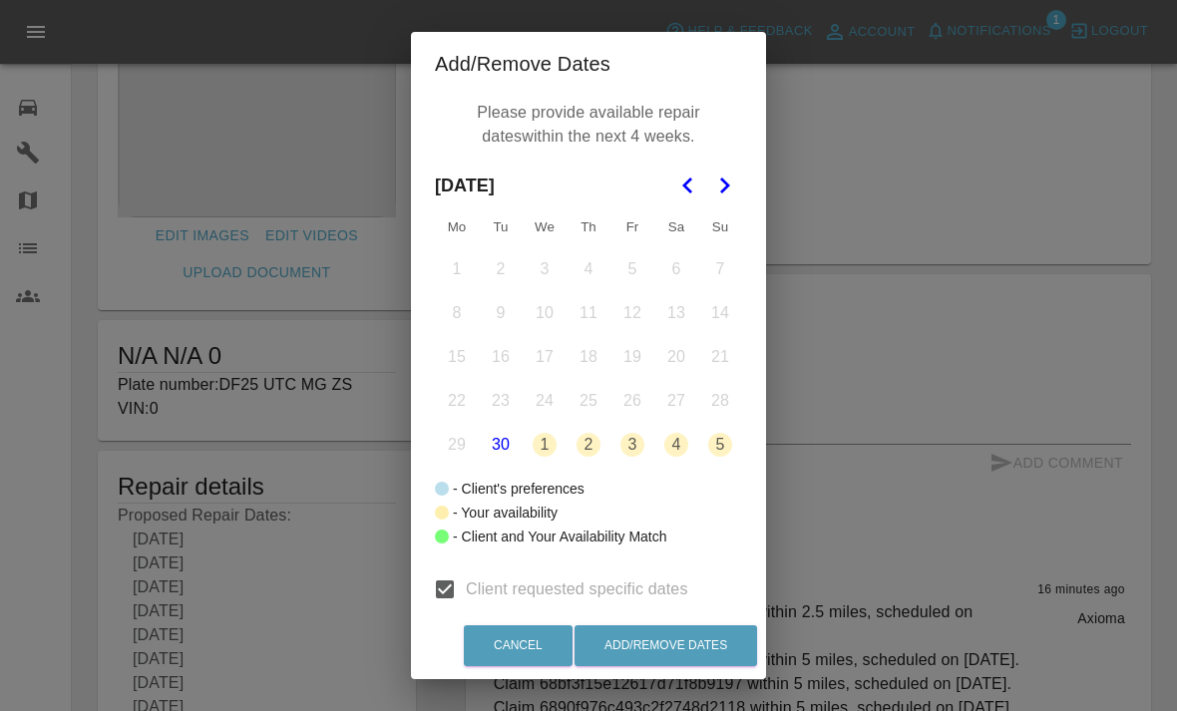
click at [545, 443] on button "1" at bounding box center [545, 445] width 42 height 42
click at [638, 448] on button "3" at bounding box center [632, 445] width 42 height 42
click at [657, 653] on button "Add/Remove Dates" at bounding box center [665, 645] width 183 height 41
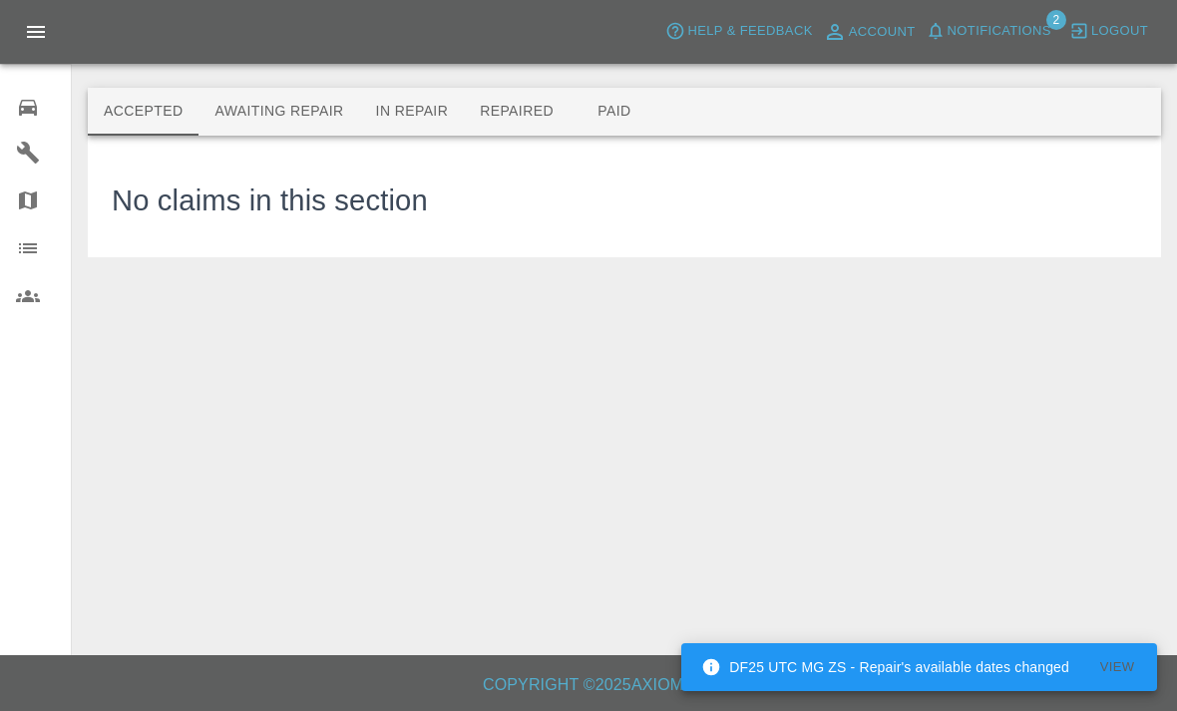
click at [308, 107] on button "Awaiting Repair" at bounding box center [278, 112] width 161 height 48
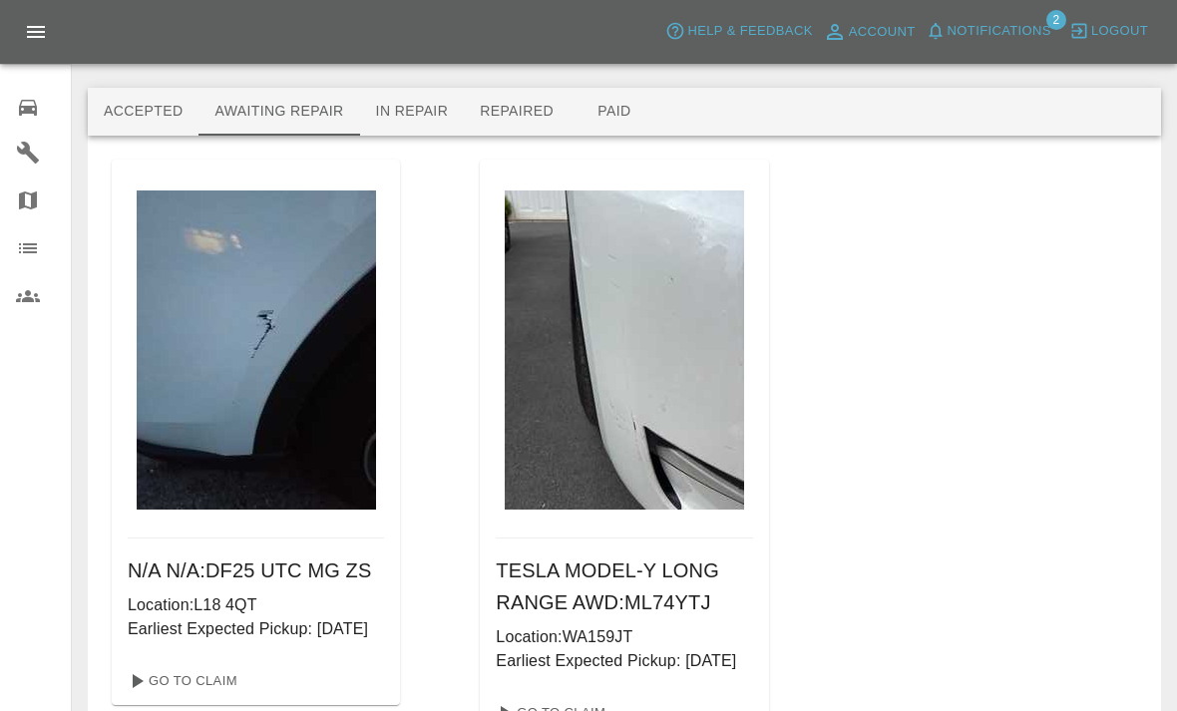
click at [622, 463] on img at bounding box center [624, 349] width 239 height 319
click at [622, 603] on h6 "TESLA MODEL-Y LONG RANGE AWD : ML74YTJ" at bounding box center [624, 587] width 256 height 64
click at [609, 609] on h6 "TESLA MODEL-Y LONG RANGE AWD : ML74YTJ" at bounding box center [624, 587] width 256 height 64
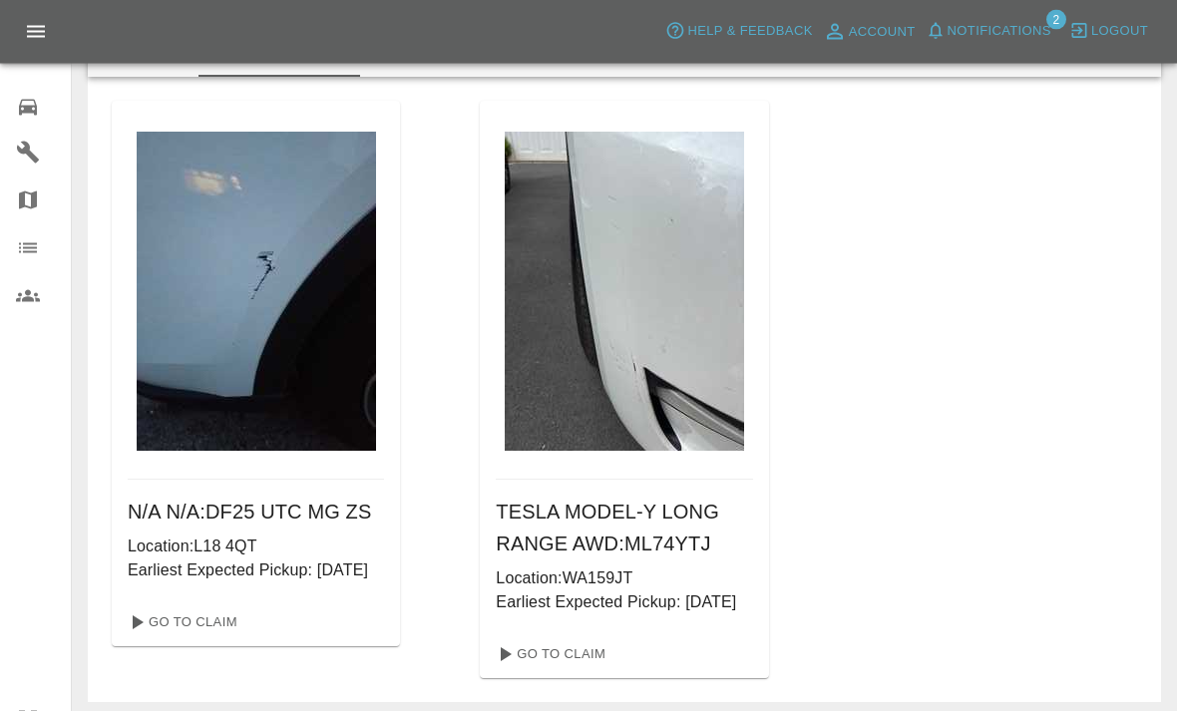
scroll to position [59, 0]
click at [585, 670] on link "Go To Claim" at bounding box center [549, 654] width 123 height 32
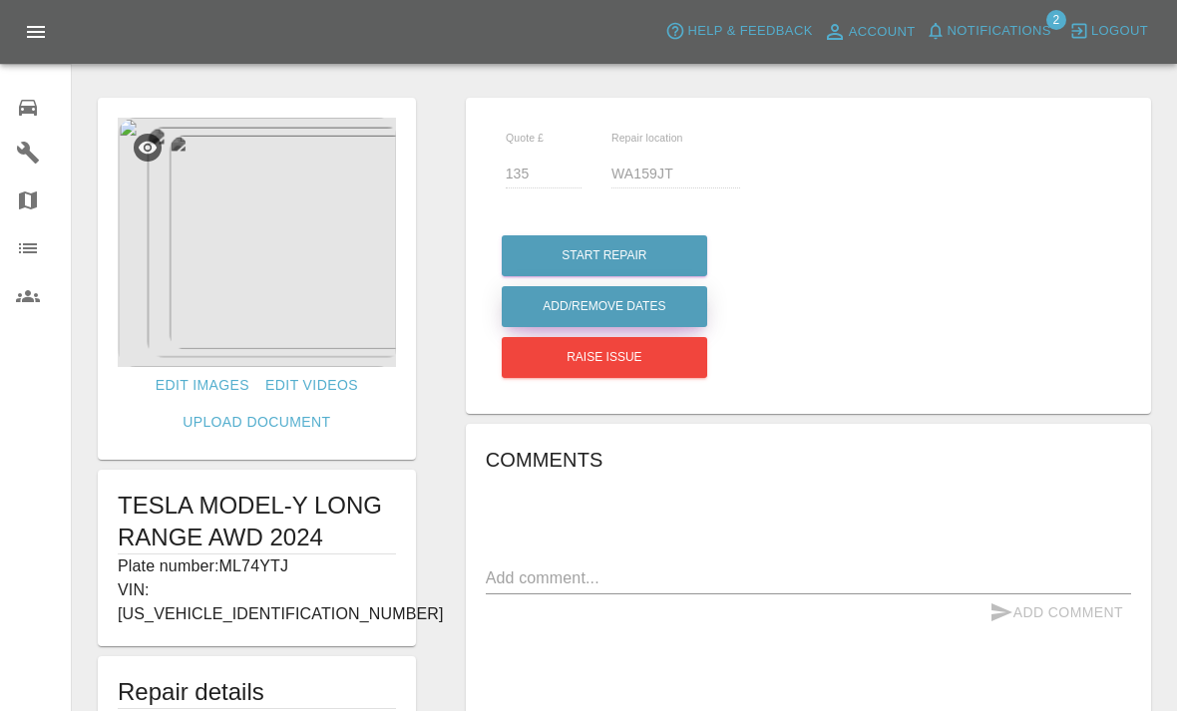
click at [690, 307] on button "Add/Remove Dates" at bounding box center [604, 306] width 205 height 41
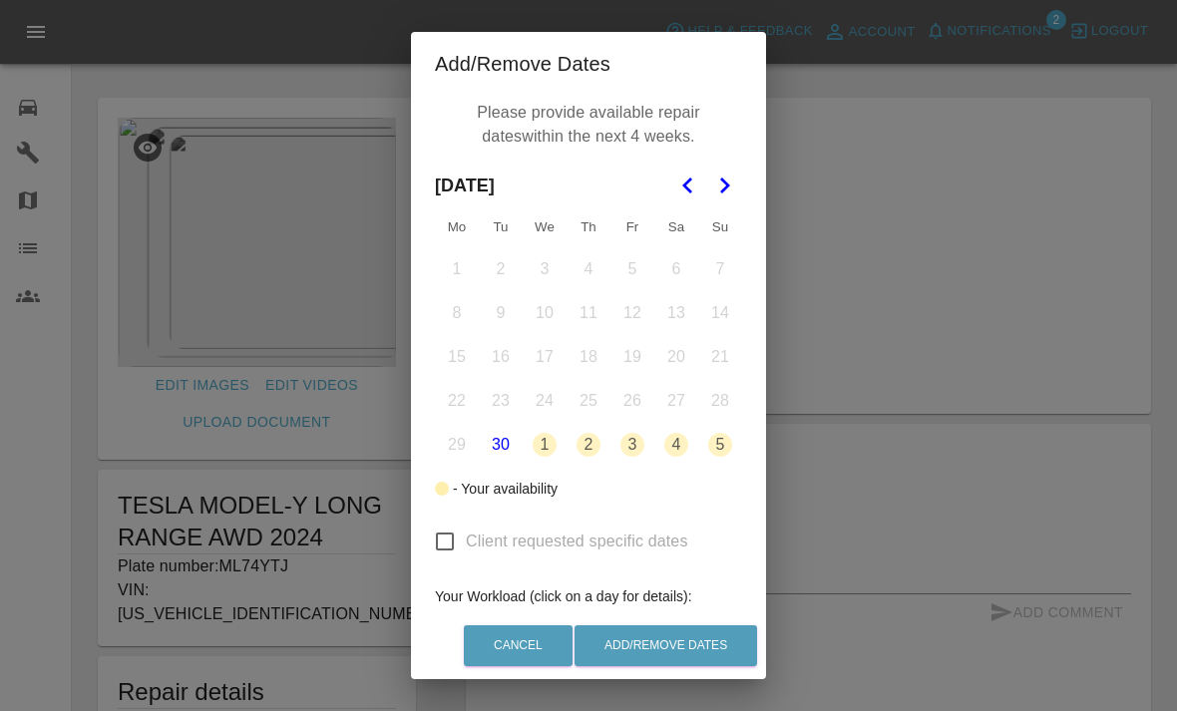
click at [552, 451] on button "1" at bounding box center [545, 445] width 42 height 42
click at [638, 451] on button "3" at bounding box center [632, 445] width 42 height 42
click at [670, 666] on button "Add/Remove Dates" at bounding box center [665, 645] width 183 height 41
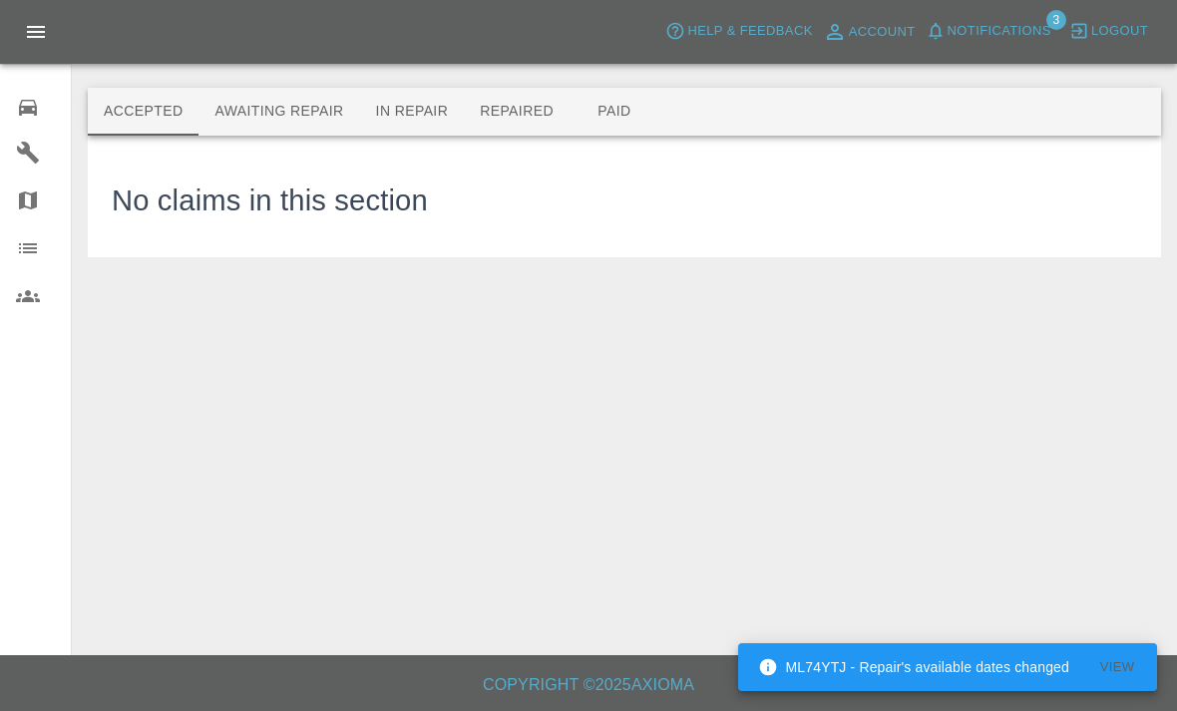
click at [332, 117] on button "Awaiting Repair" at bounding box center [278, 112] width 161 height 48
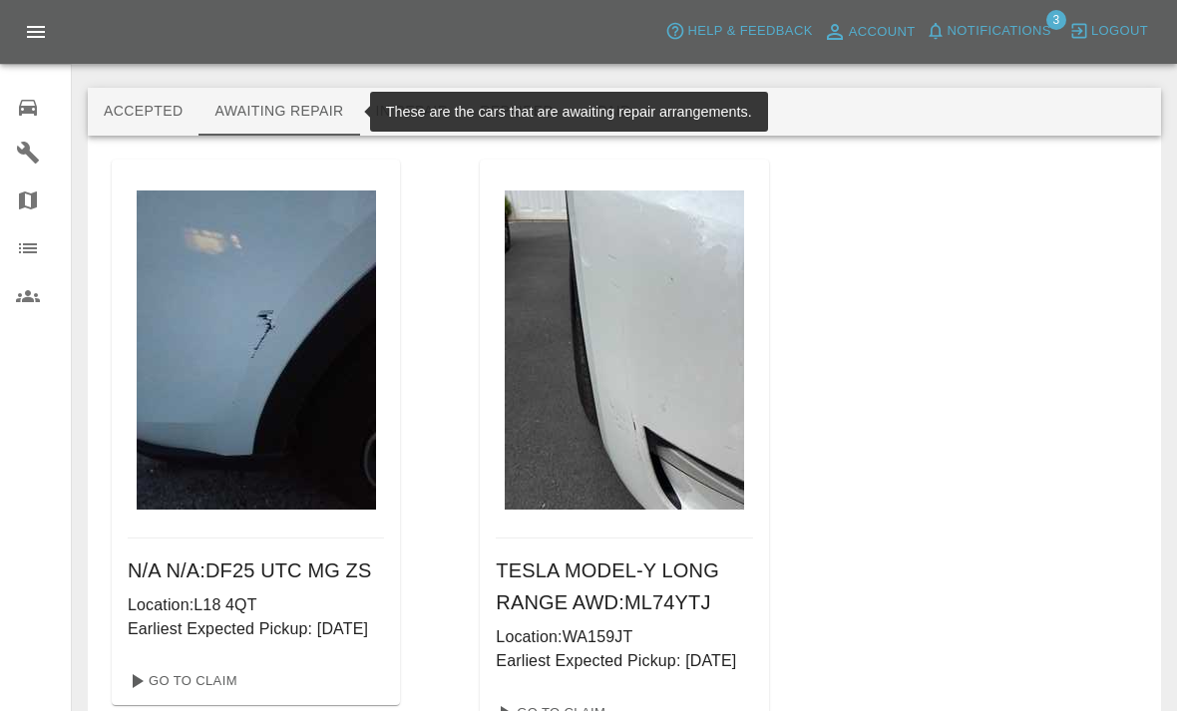
click at [1036, 29] on span "Notifications" at bounding box center [999, 31] width 104 height 23
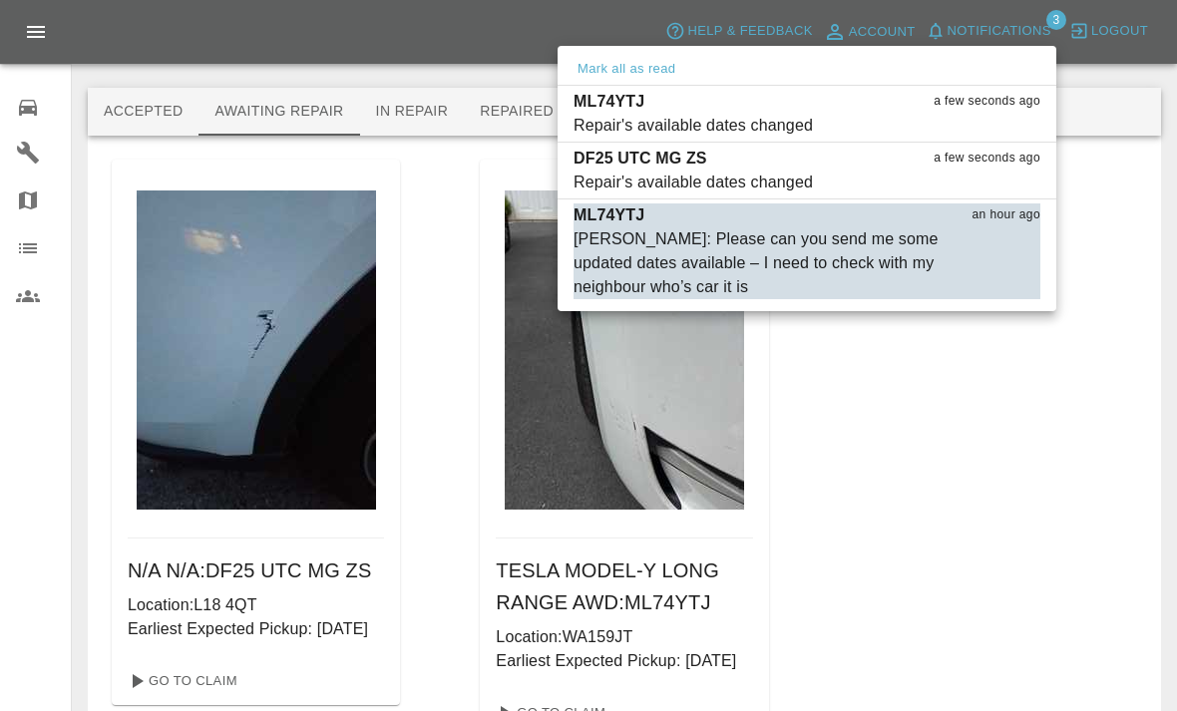
click at [935, 623] on div at bounding box center [588, 355] width 1177 height 711
